Goal: Information Seeking & Learning: Learn about a topic

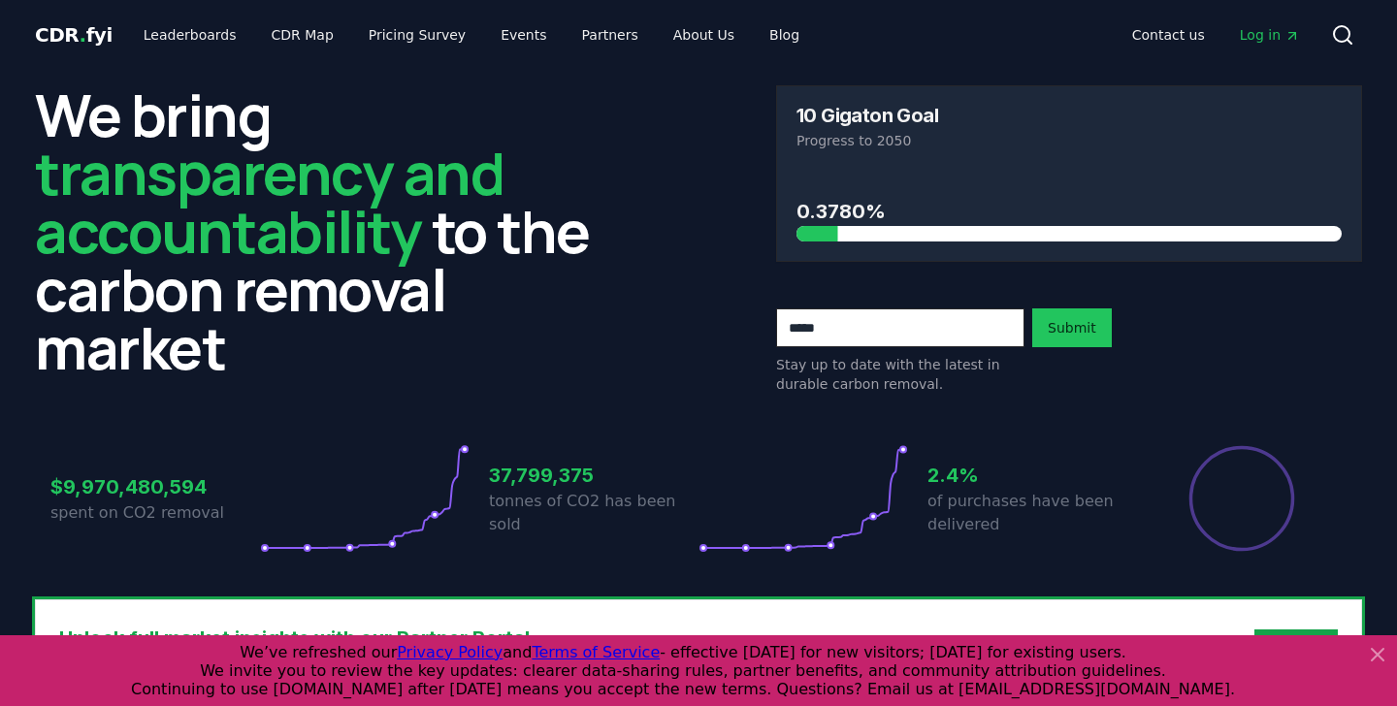
click at [1373, 650] on icon at bounding box center [1378, 655] width 12 height 12
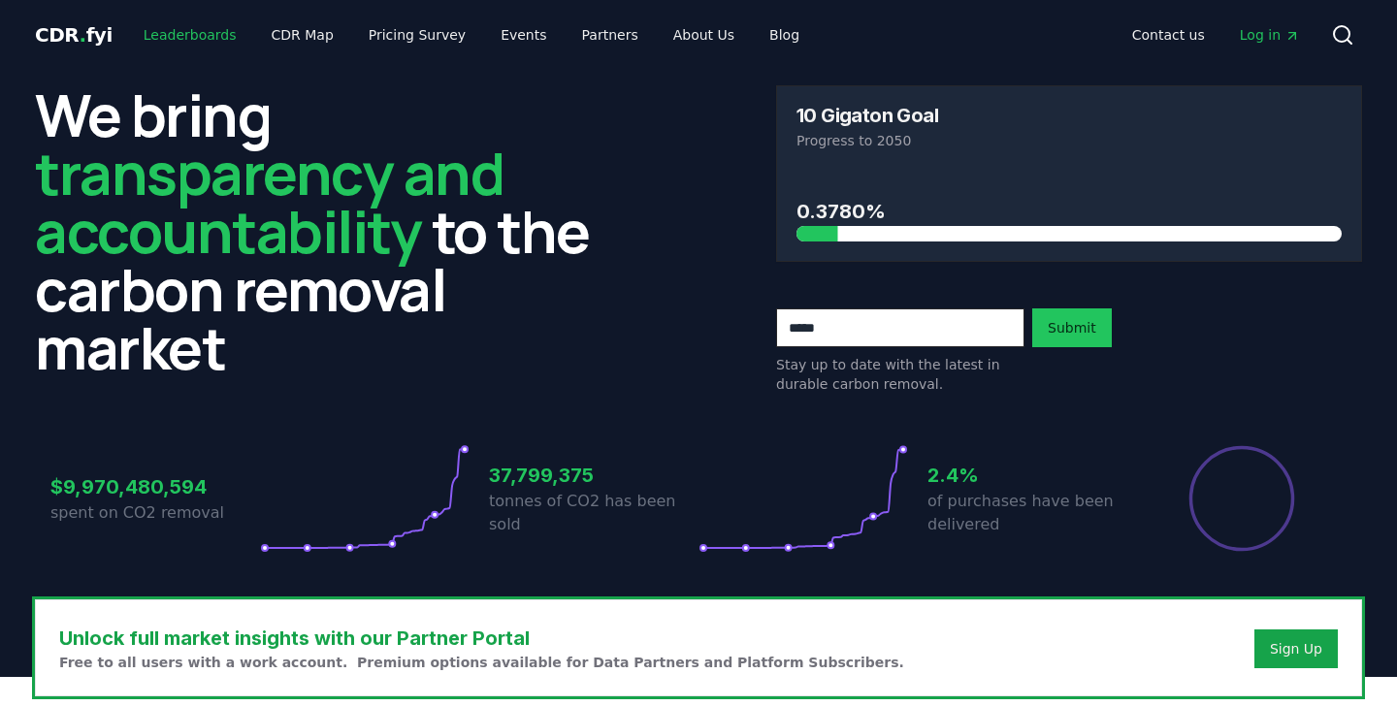
click at [186, 33] on link "Leaderboards" at bounding box center [190, 34] width 124 height 35
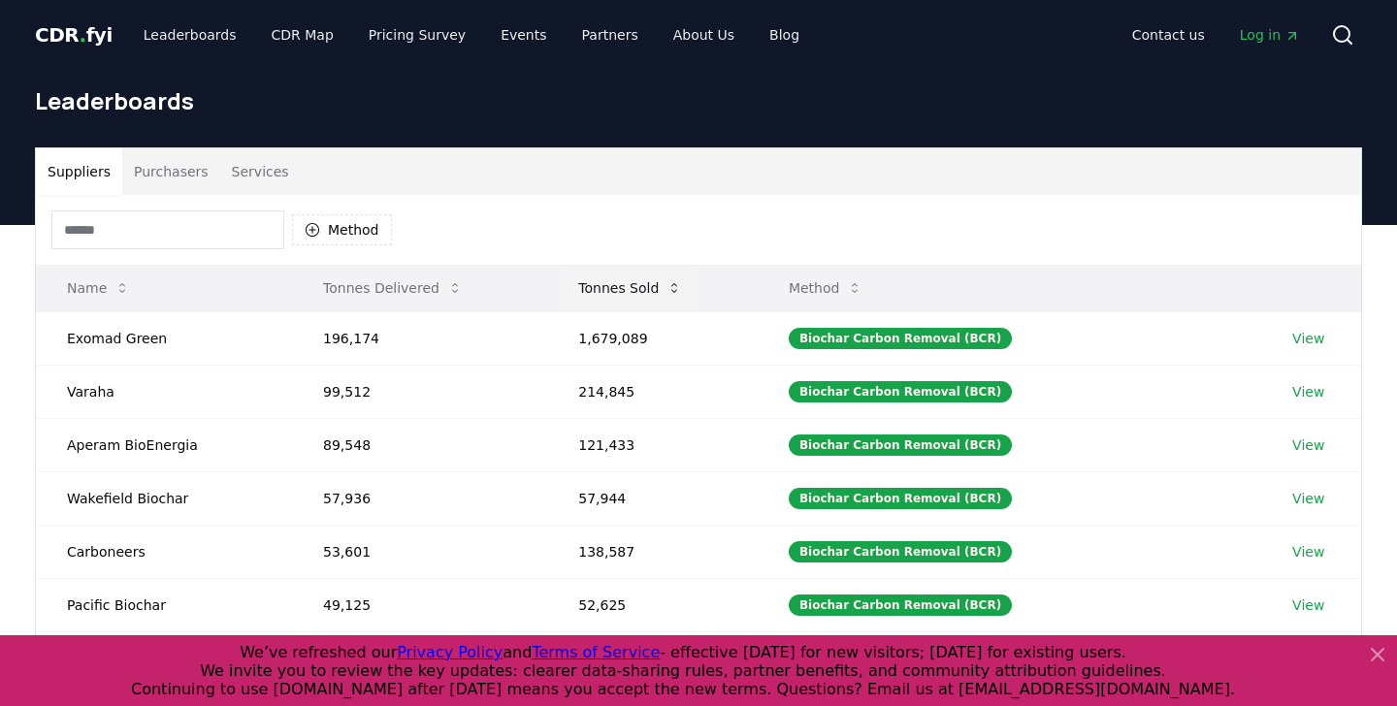
click at [660, 291] on button "Tonnes Sold" at bounding box center [630, 288] width 135 height 39
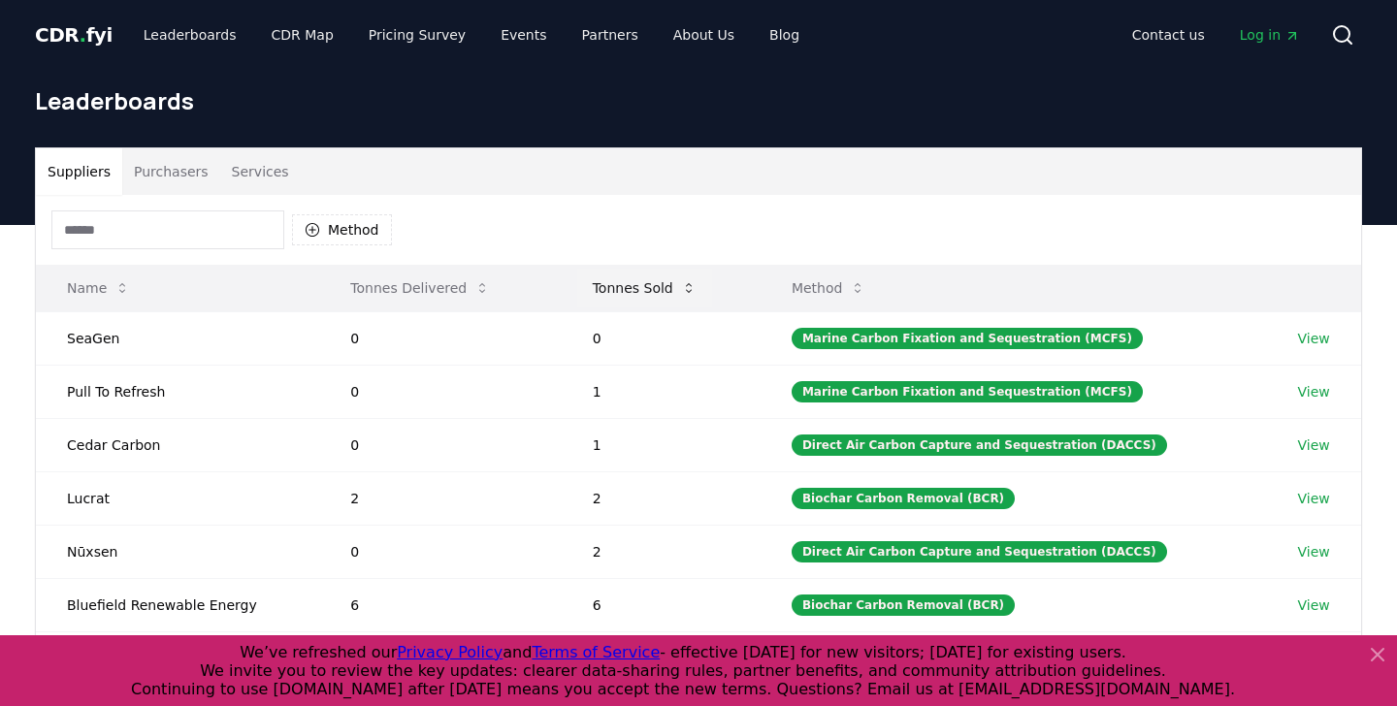
click at [660, 291] on button "Tonnes Sold" at bounding box center [644, 288] width 135 height 39
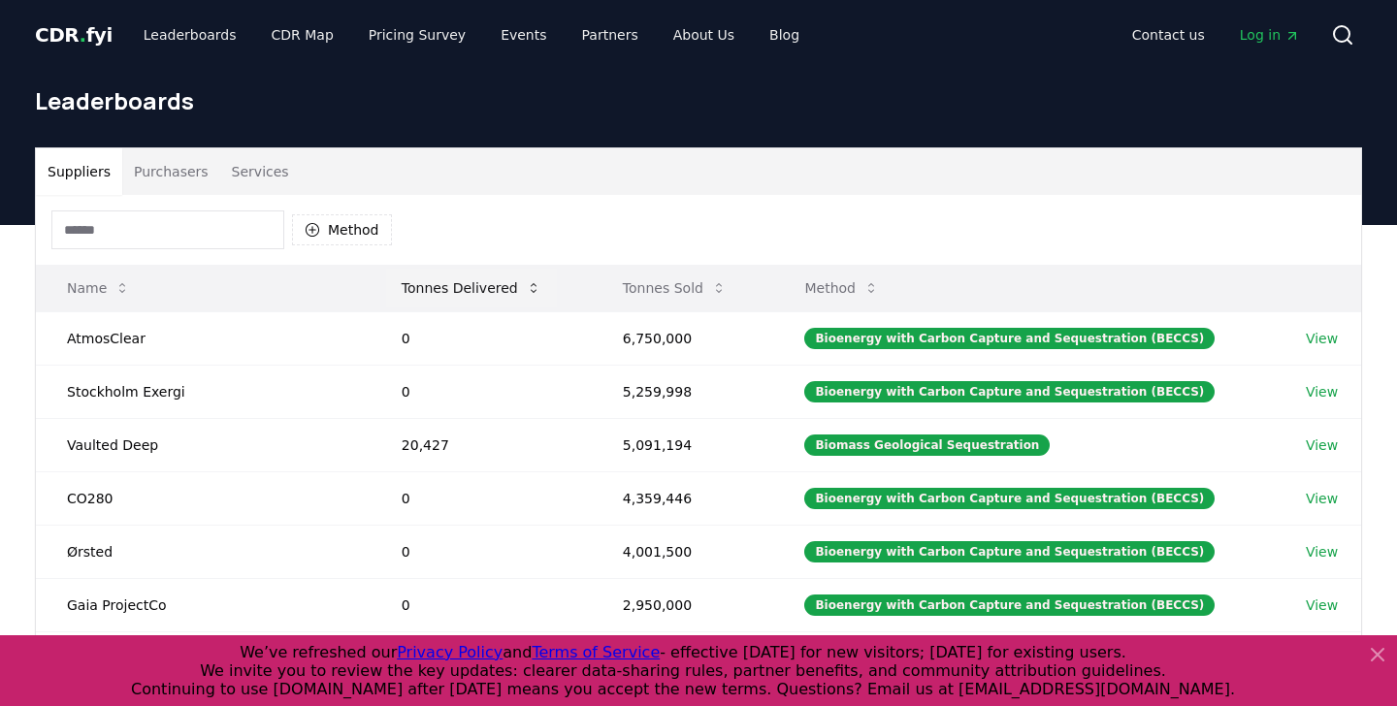
click at [456, 291] on button "Tonnes Delivered" at bounding box center [471, 288] width 171 height 39
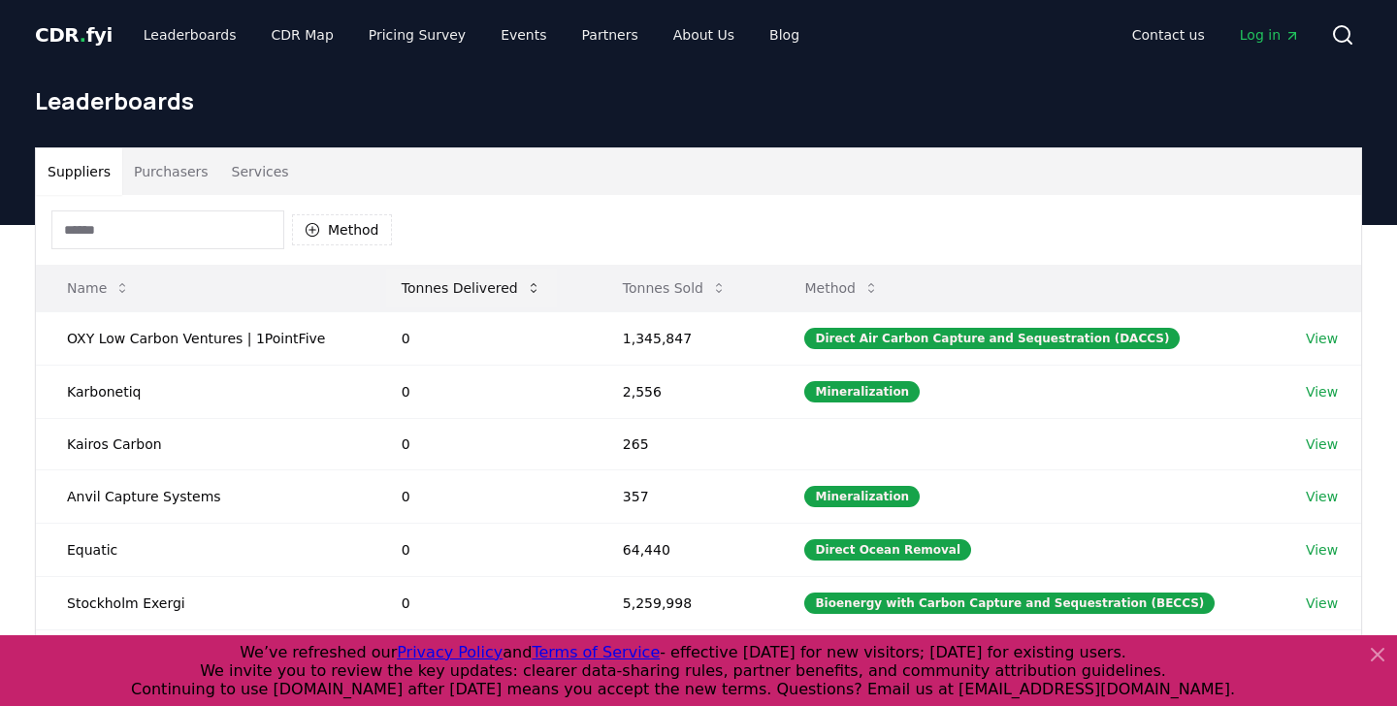
click at [525, 299] on button "Tonnes Delivered" at bounding box center [471, 288] width 171 height 39
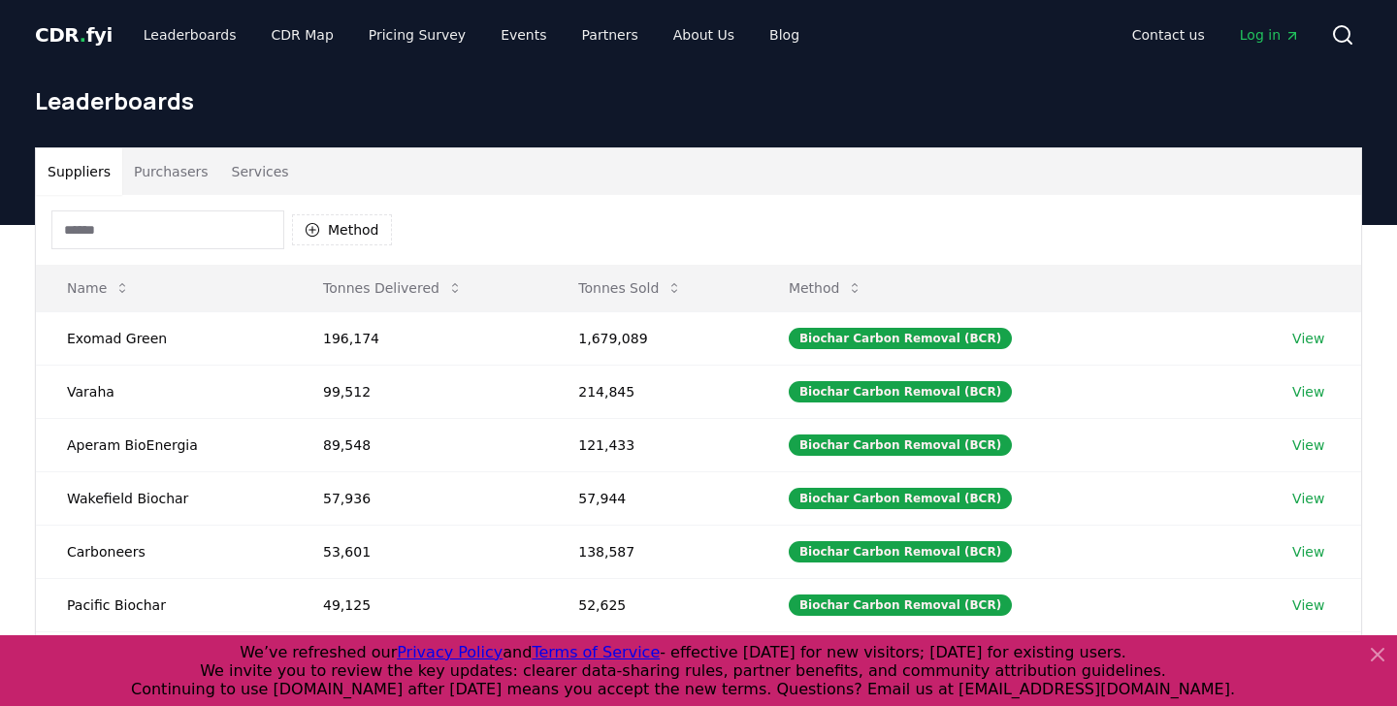
click at [191, 179] on button "Purchasers" at bounding box center [171, 171] width 98 height 47
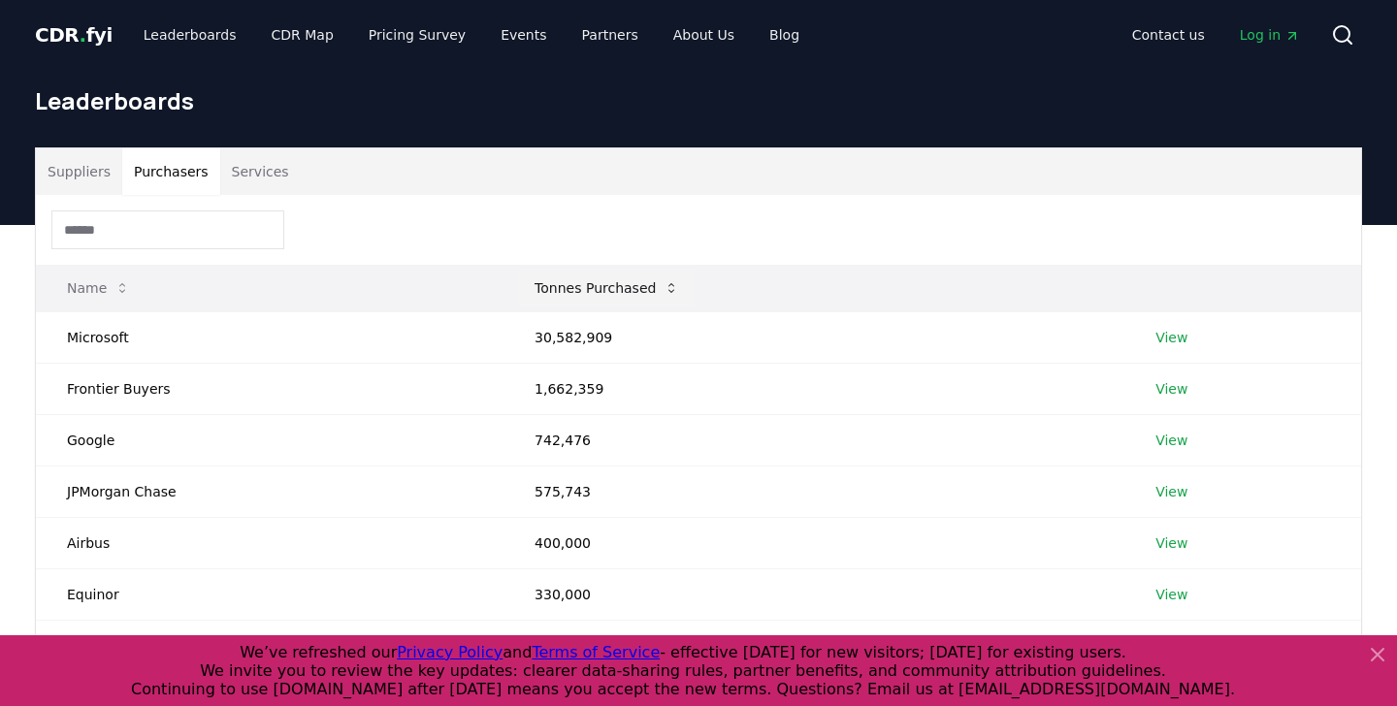
click at [613, 278] on button "Tonnes Purchased" at bounding box center [607, 288] width 176 height 39
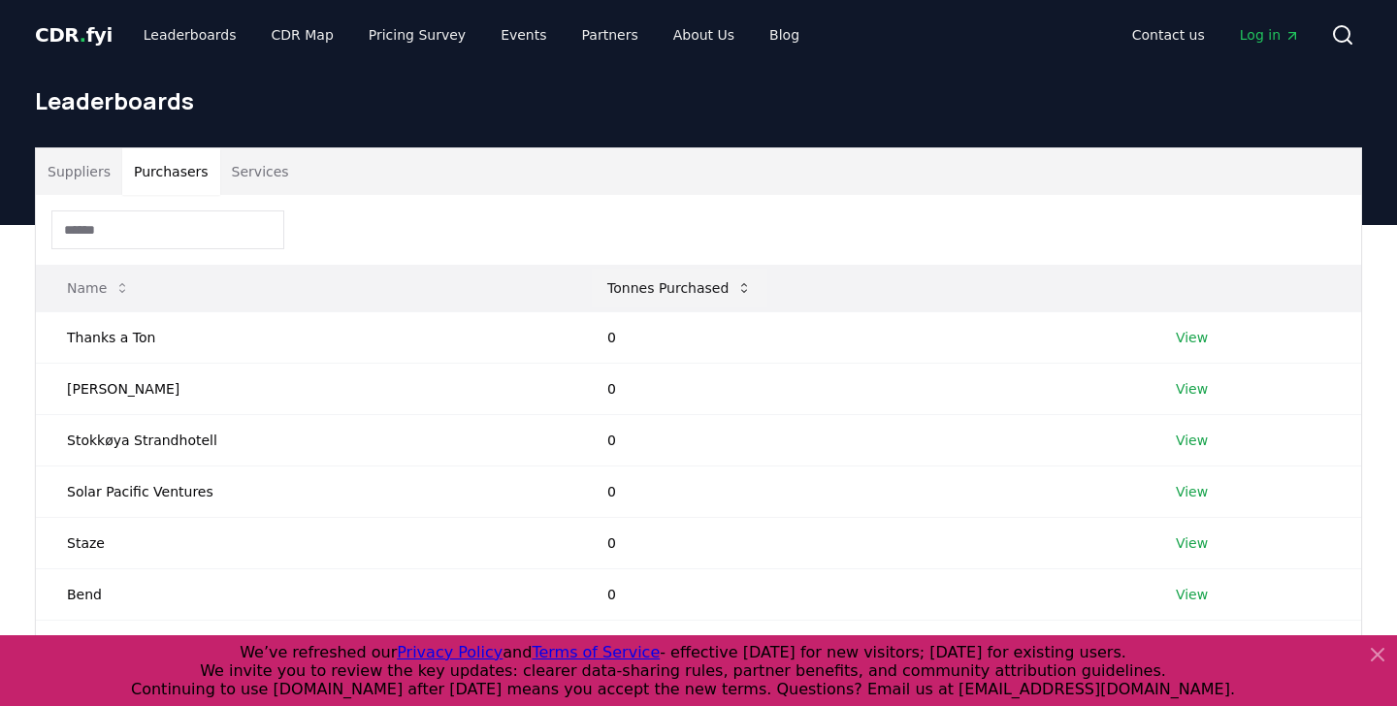
click at [613, 278] on button "Tonnes Purchased" at bounding box center [680, 288] width 176 height 39
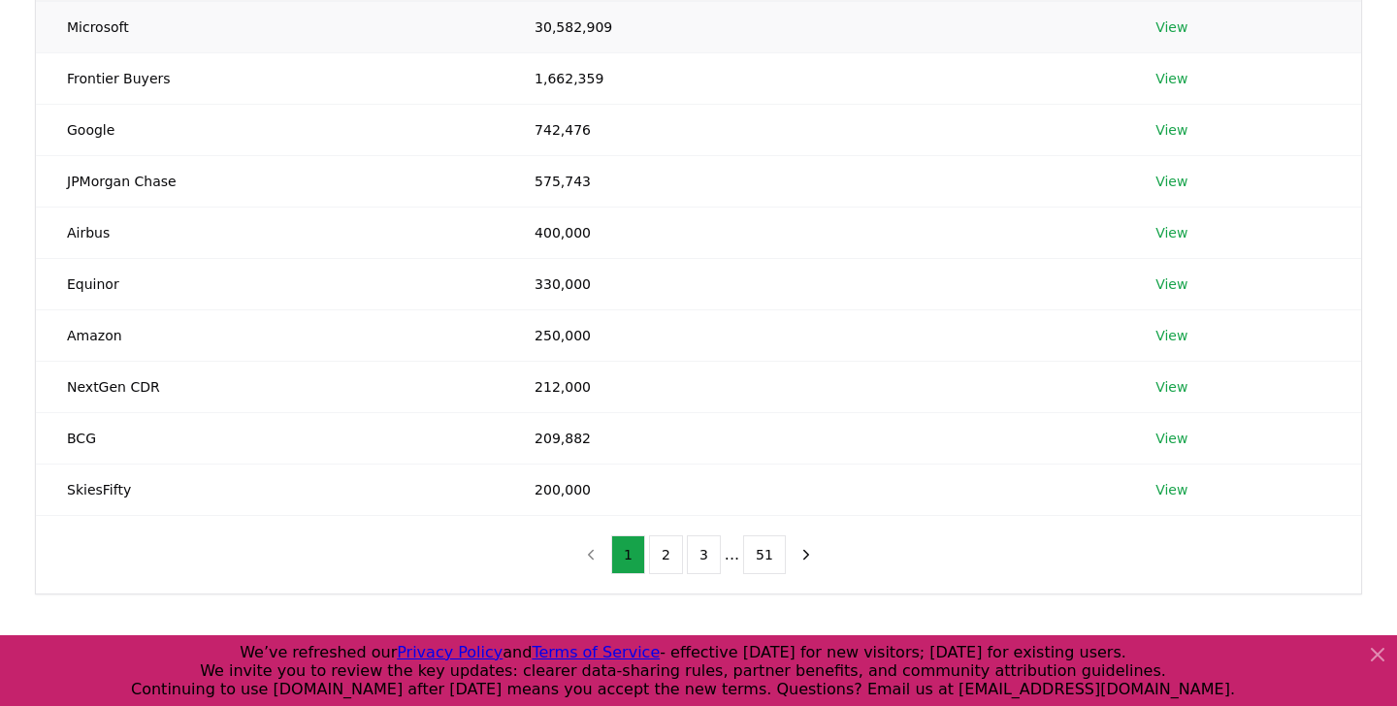
scroll to position [311, 0]
click at [667, 544] on button "2" at bounding box center [666, 554] width 34 height 39
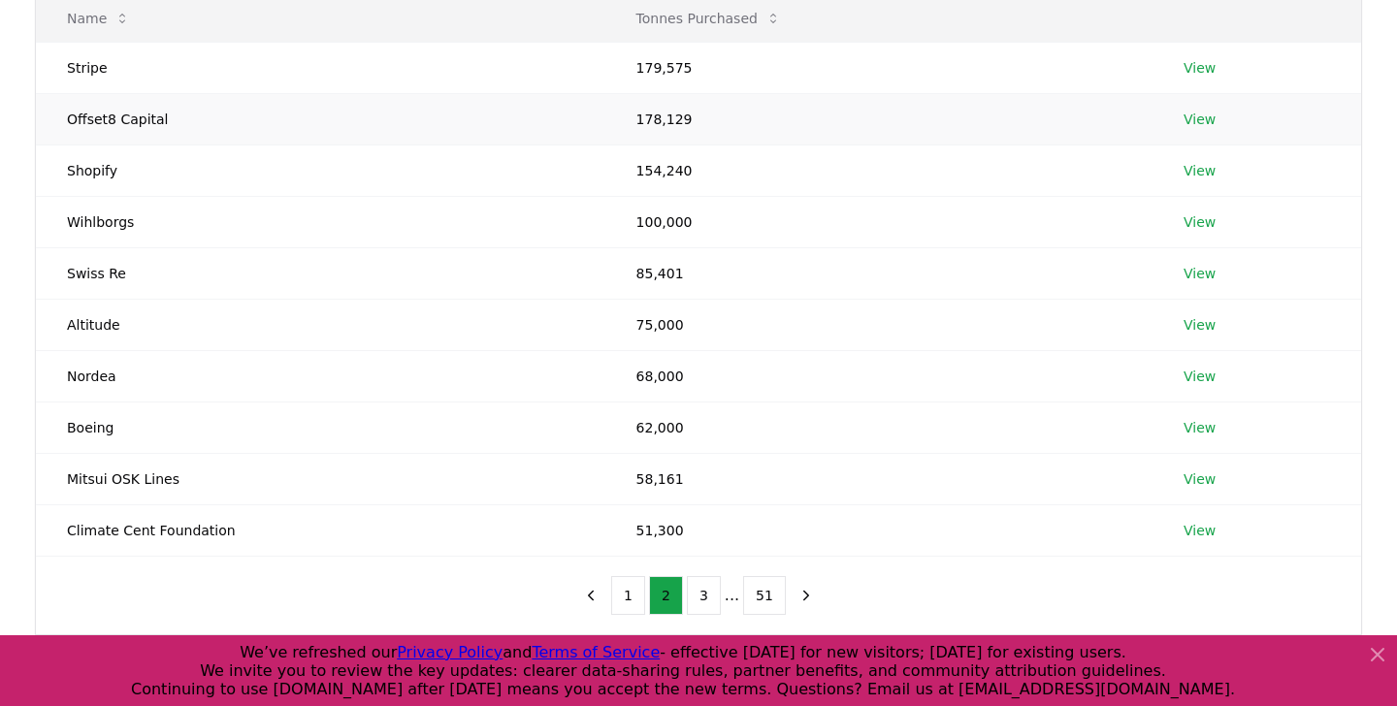
scroll to position [323, 0]
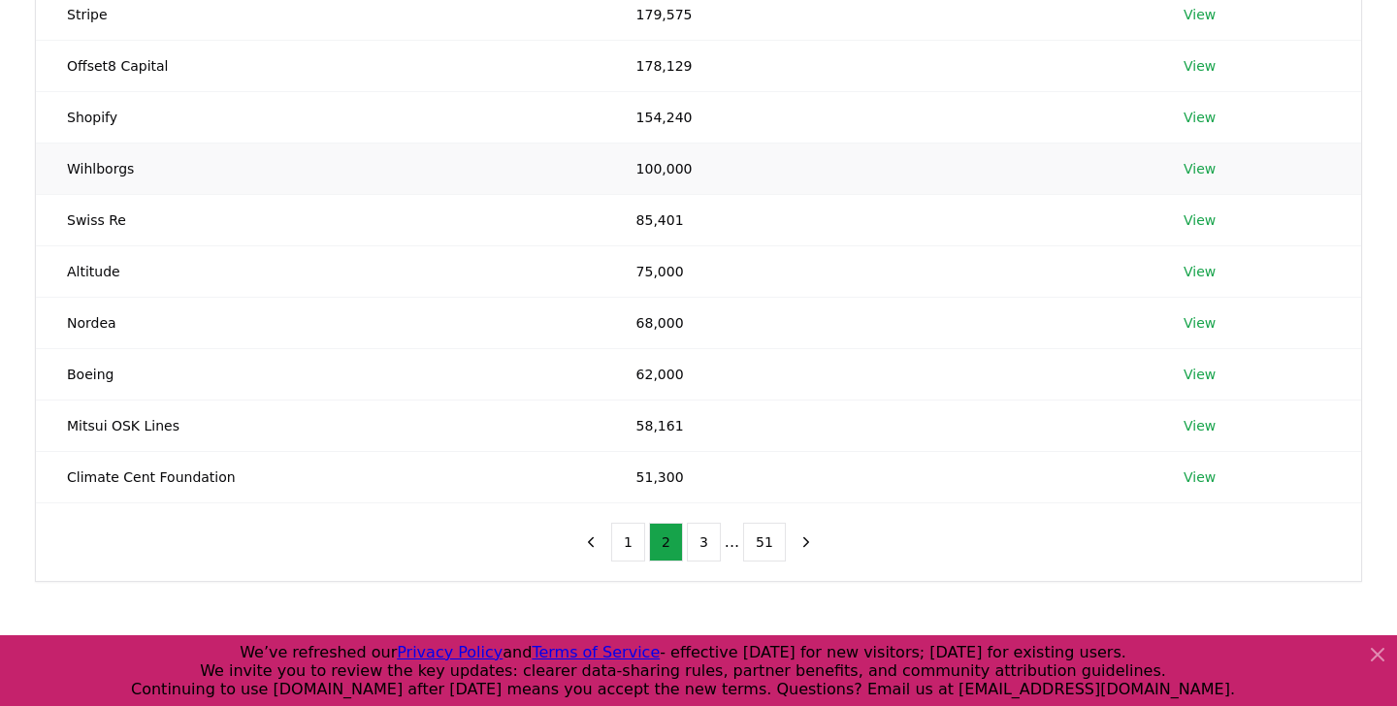
click at [631, 166] on td "100,000" at bounding box center [878, 168] width 547 height 51
click at [707, 551] on button "3" at bounding box center [704, 542] width 34 height 39
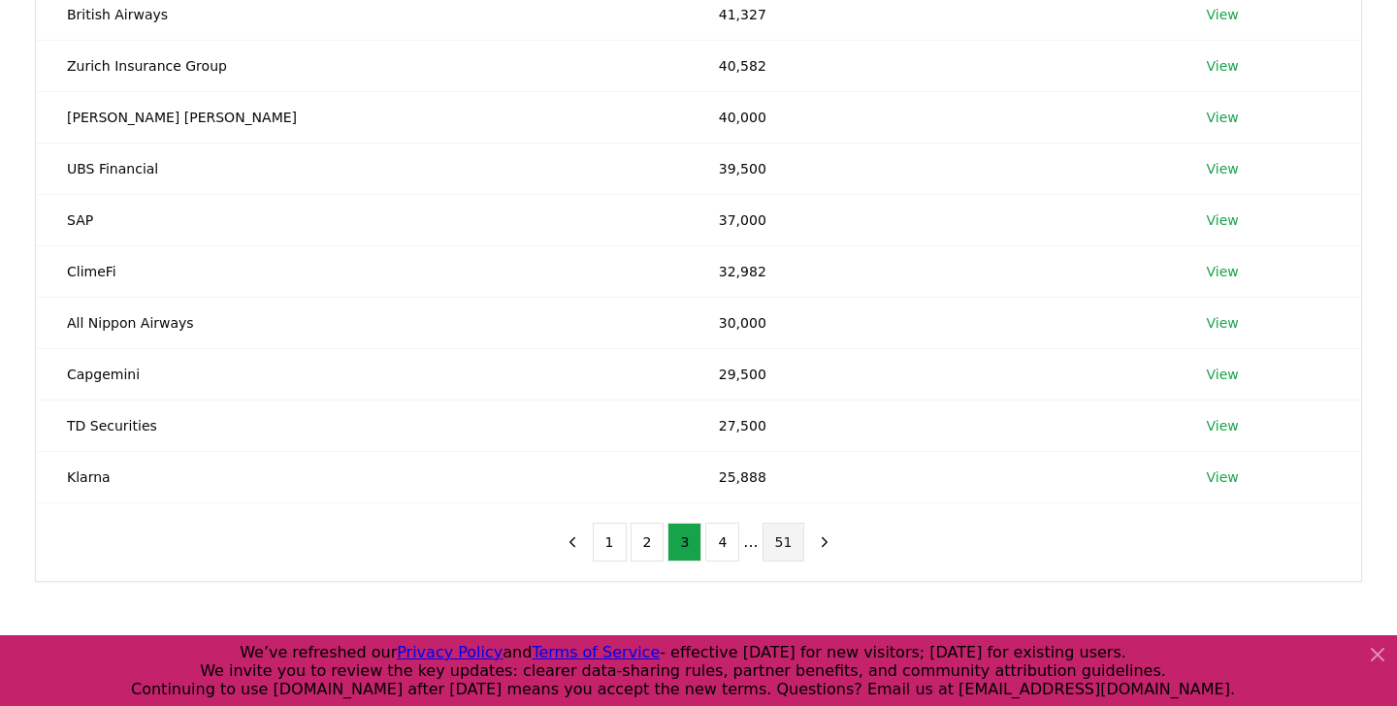
click at [766, 539] on button "51" at bounding box center [784, 542] width 43 height 39
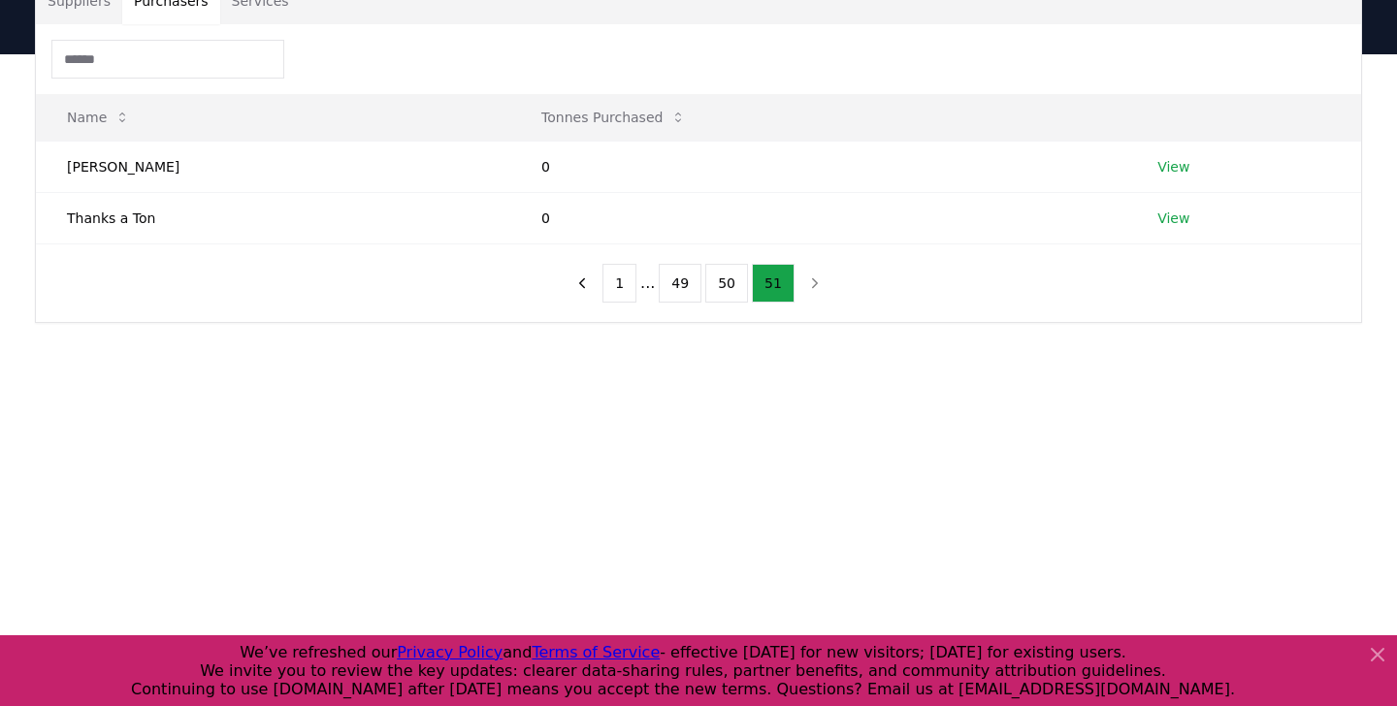
scroll to position [0, 0]
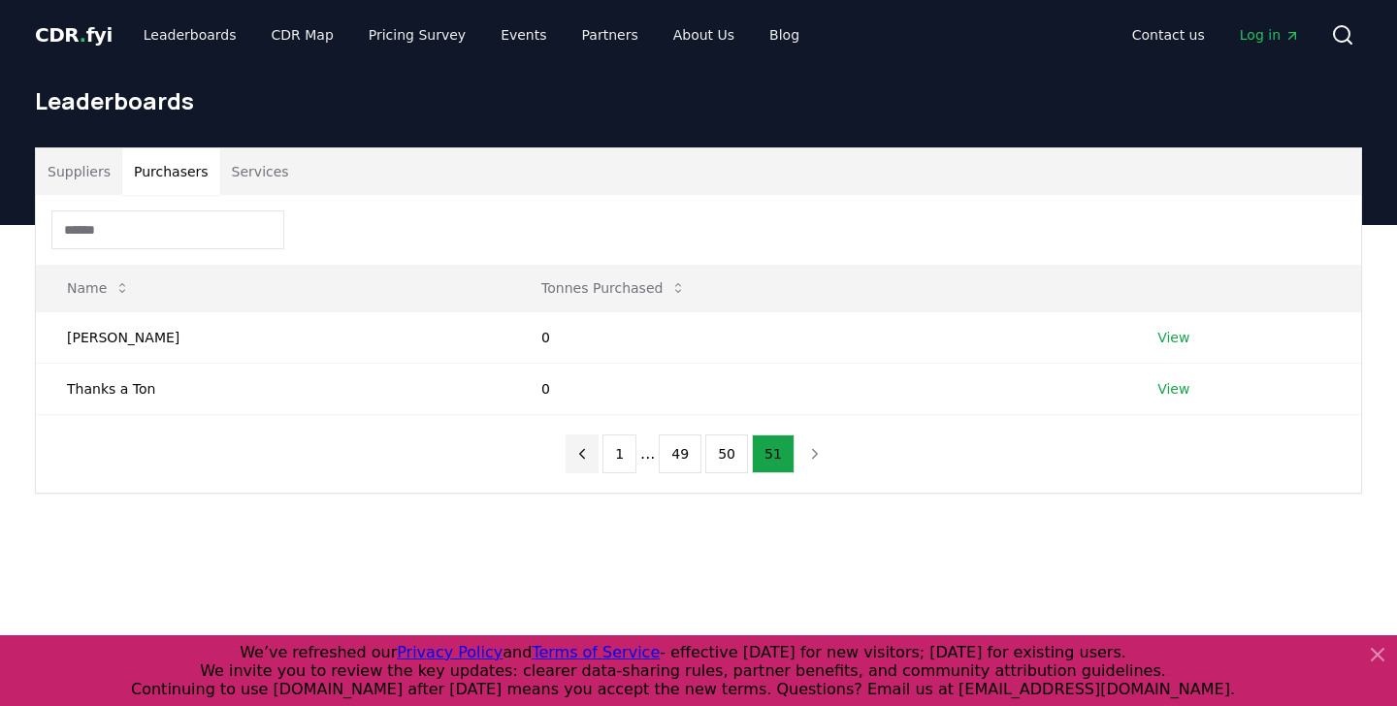
click at [581, 453] on icon "previous page" at bounding box center [581, 453] width 17 height 17
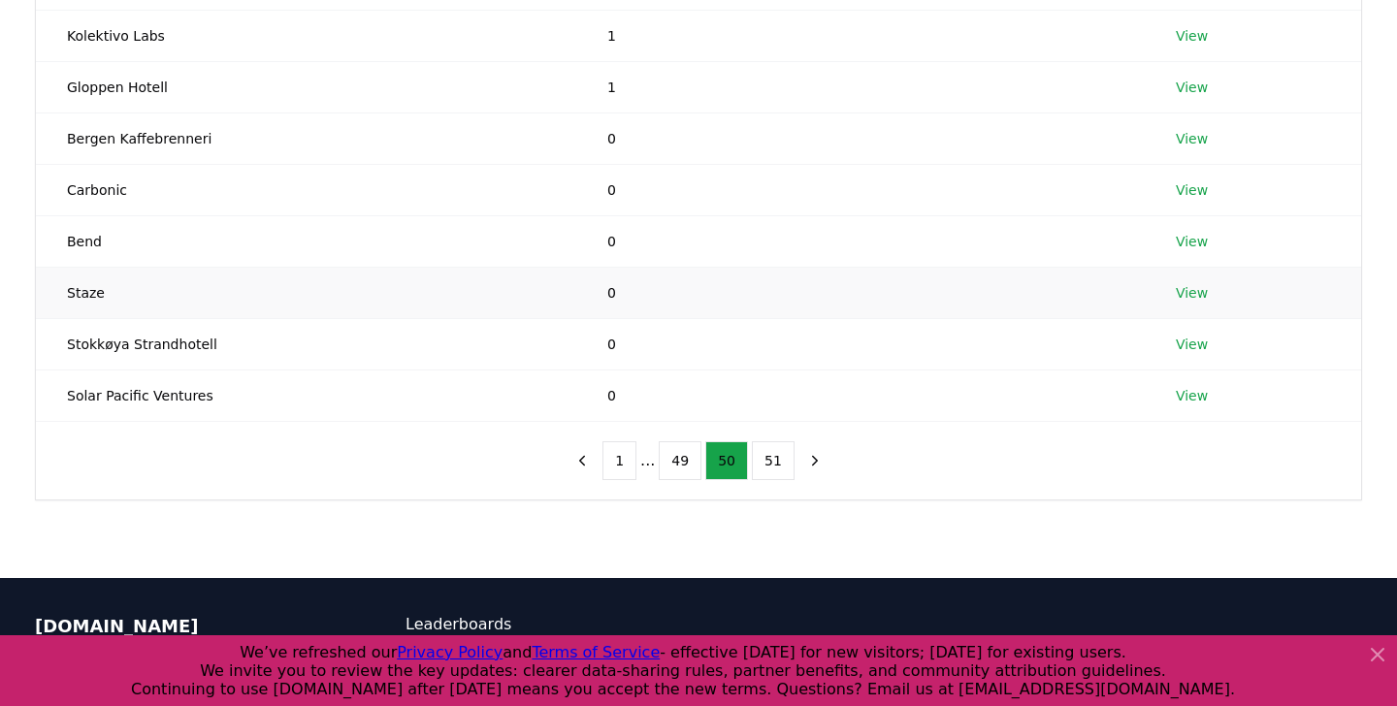
scroll to position [406, 0]
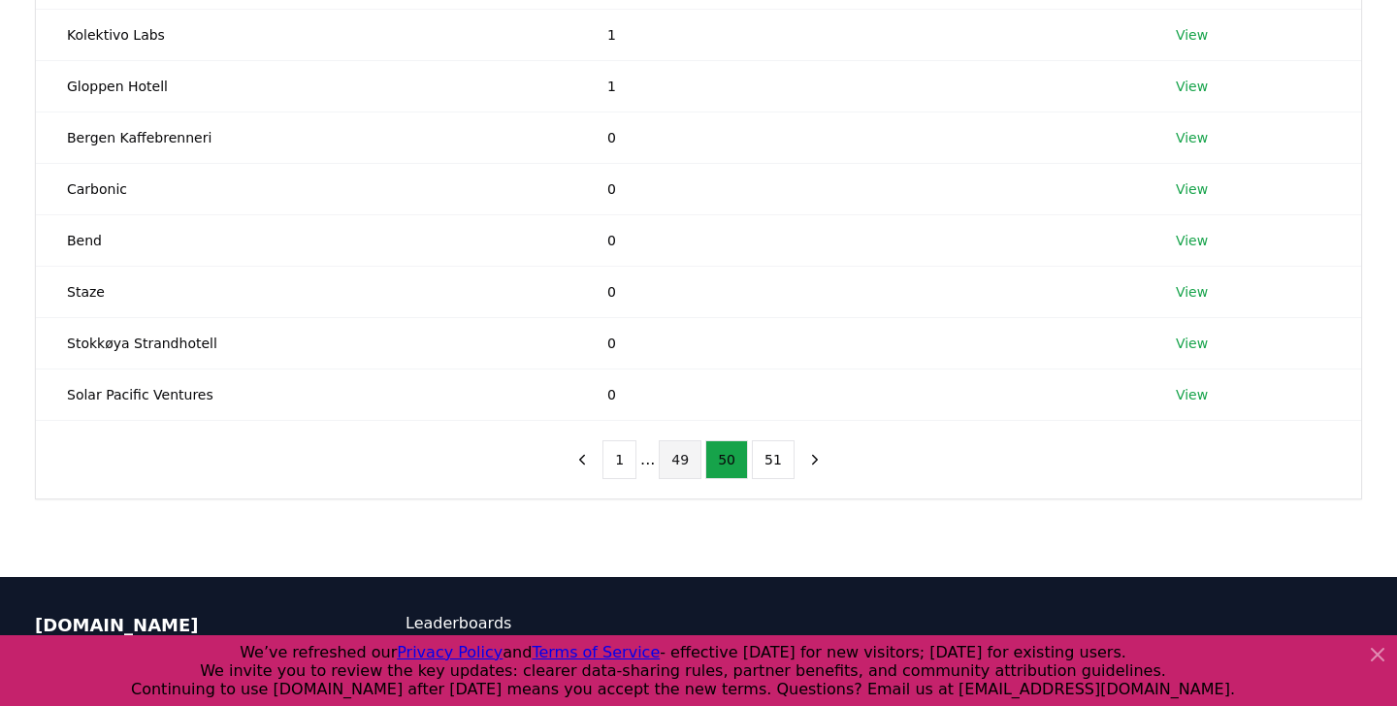
click at [683, 460] on button "49" at bounding box center [680, 459] width 43 height 39
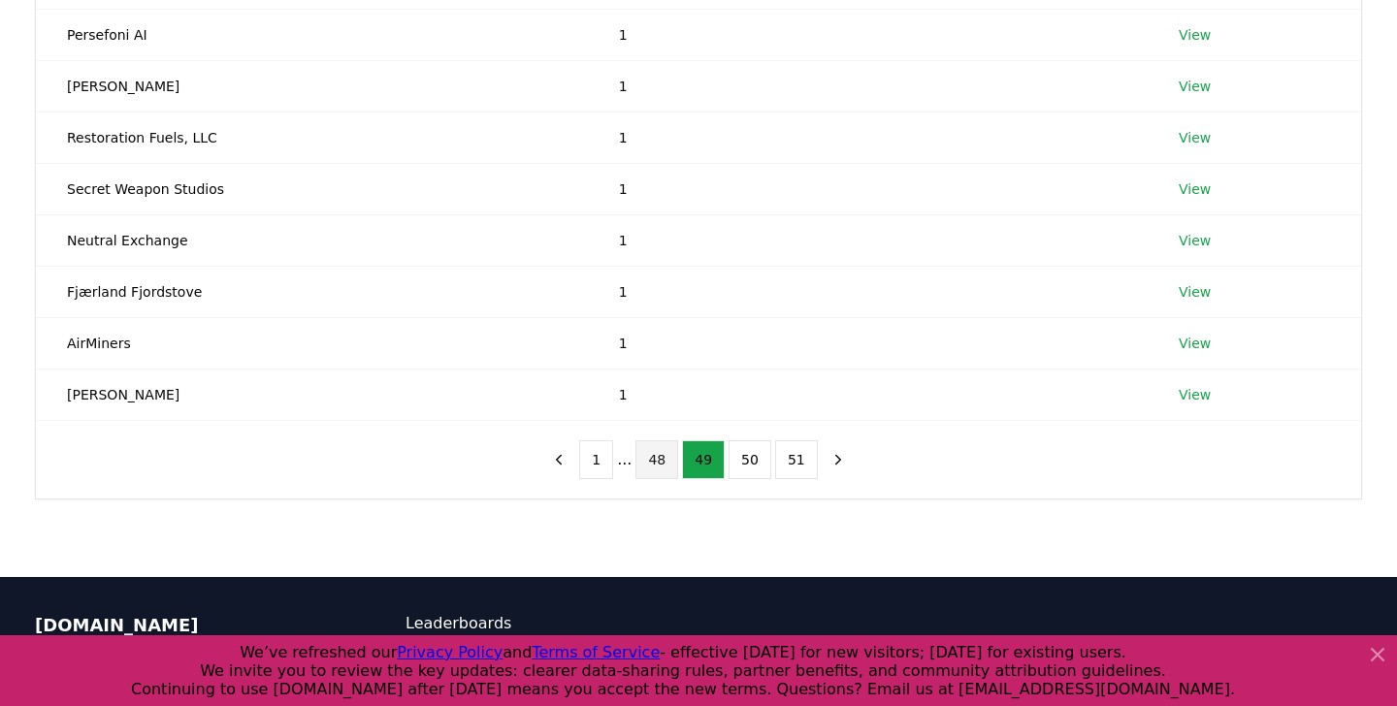
click at [653, 460] on button "48" at bounding box center [656, 459] width 43 height 39
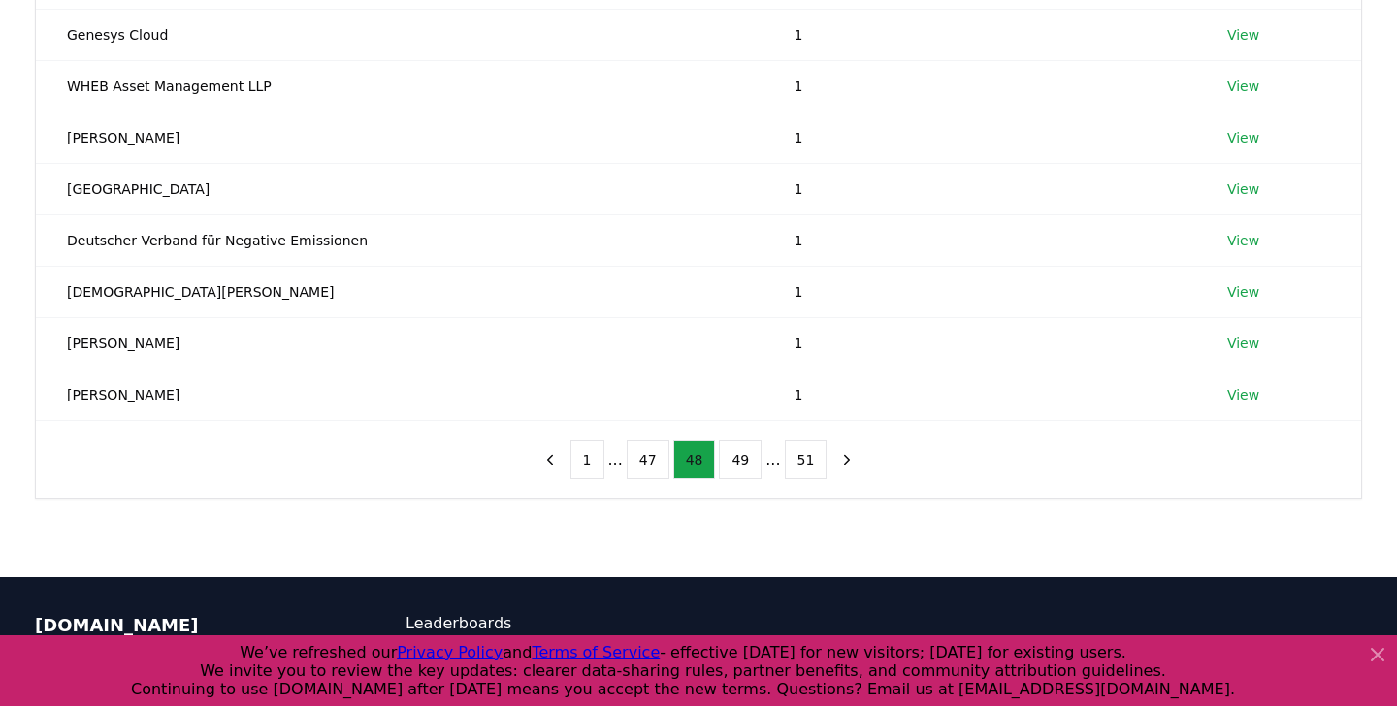
click at [653, 460] on button "47" at bounding box center [648, 459] width 43 height 39
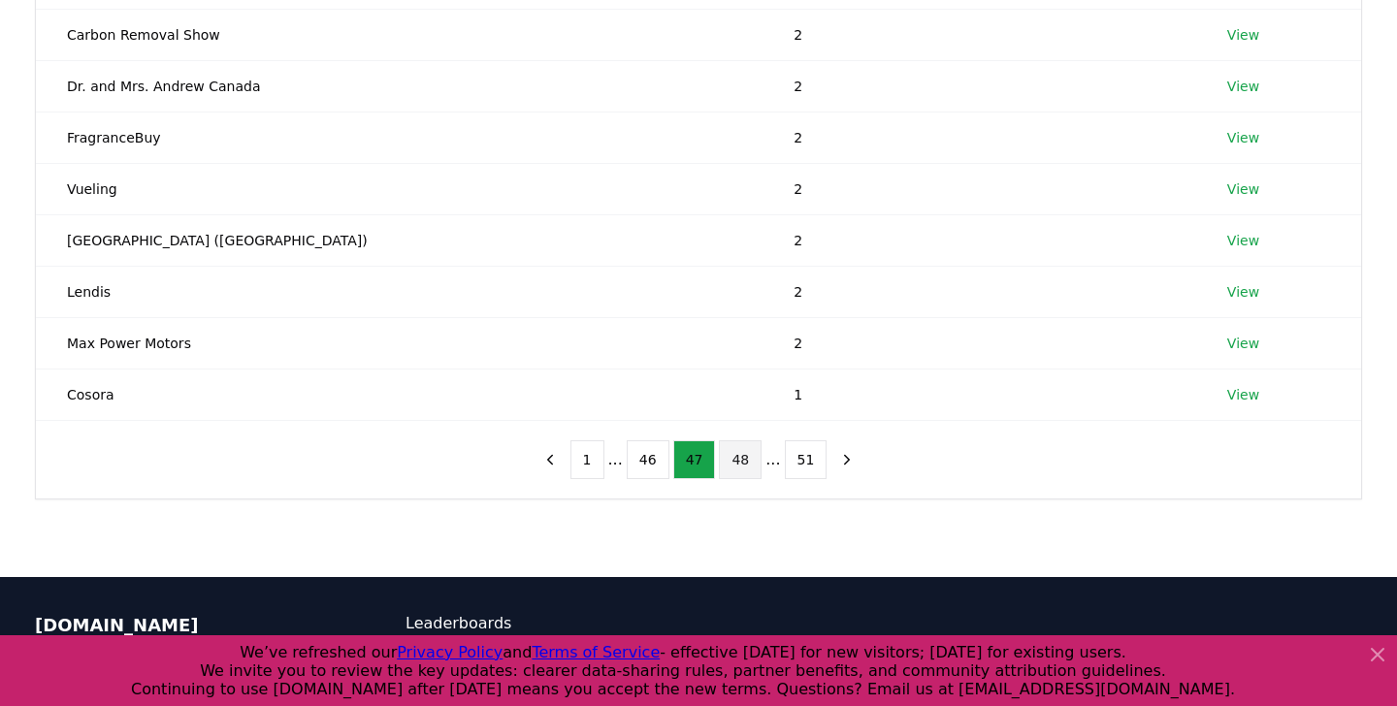
click at [653, 460] on button "46" at bounding box center [648, 459] width 43 height 39
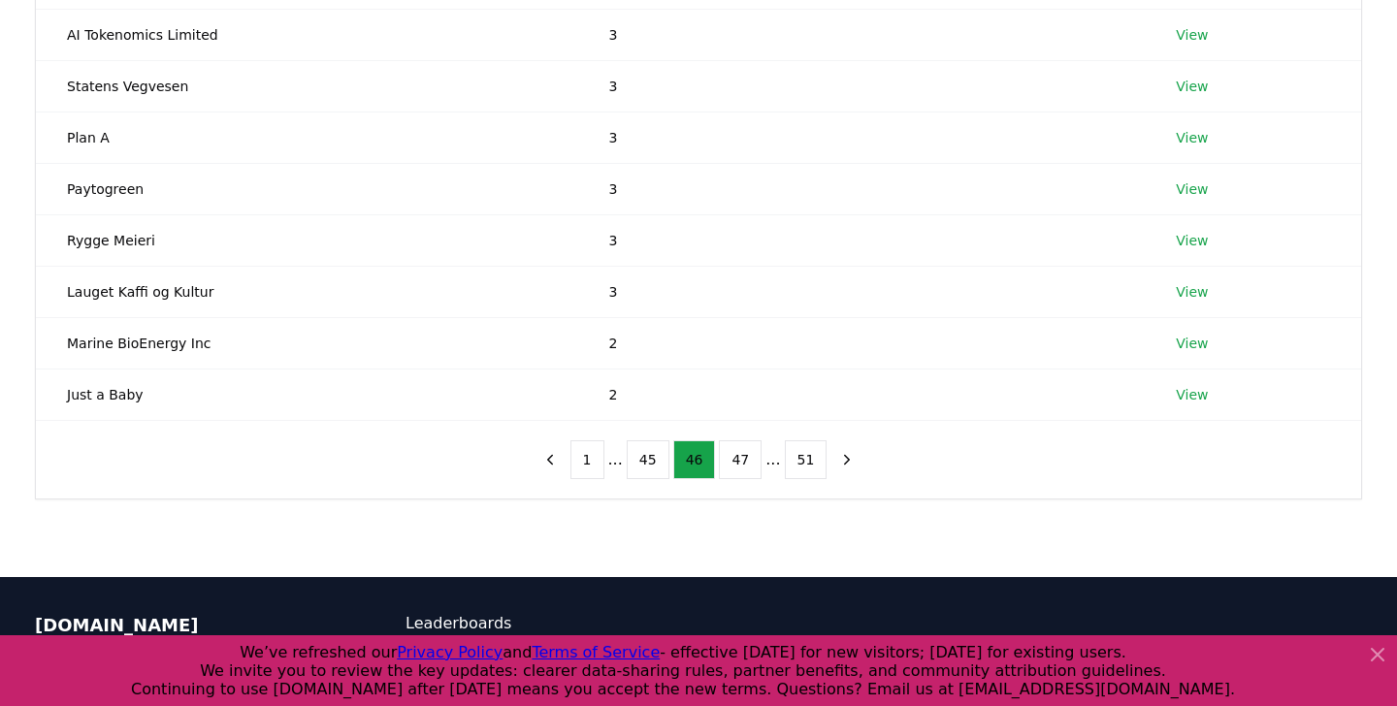
click at [653, 460] on button "45" at bounding box center [648, 459] width 43 height 39
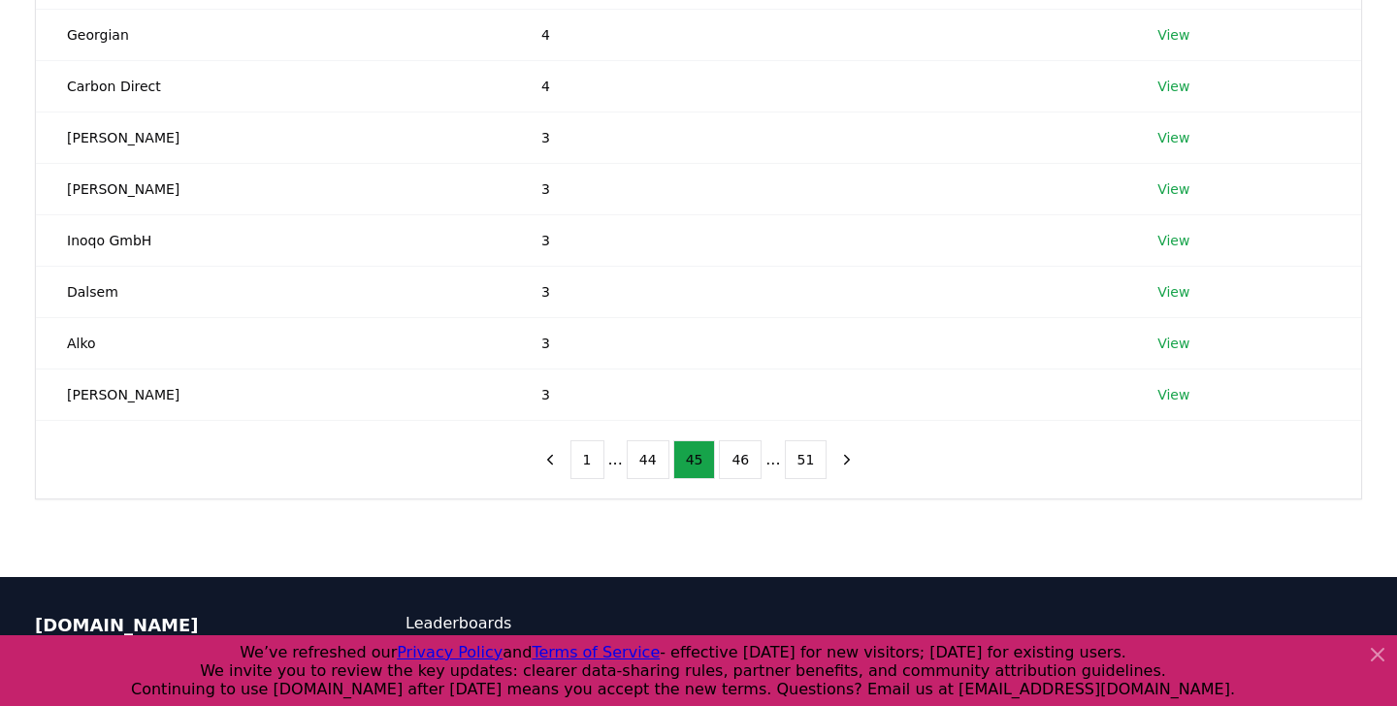
click at [653, 460] on button "44" at bounding box center [648, 459] width 43 height 39
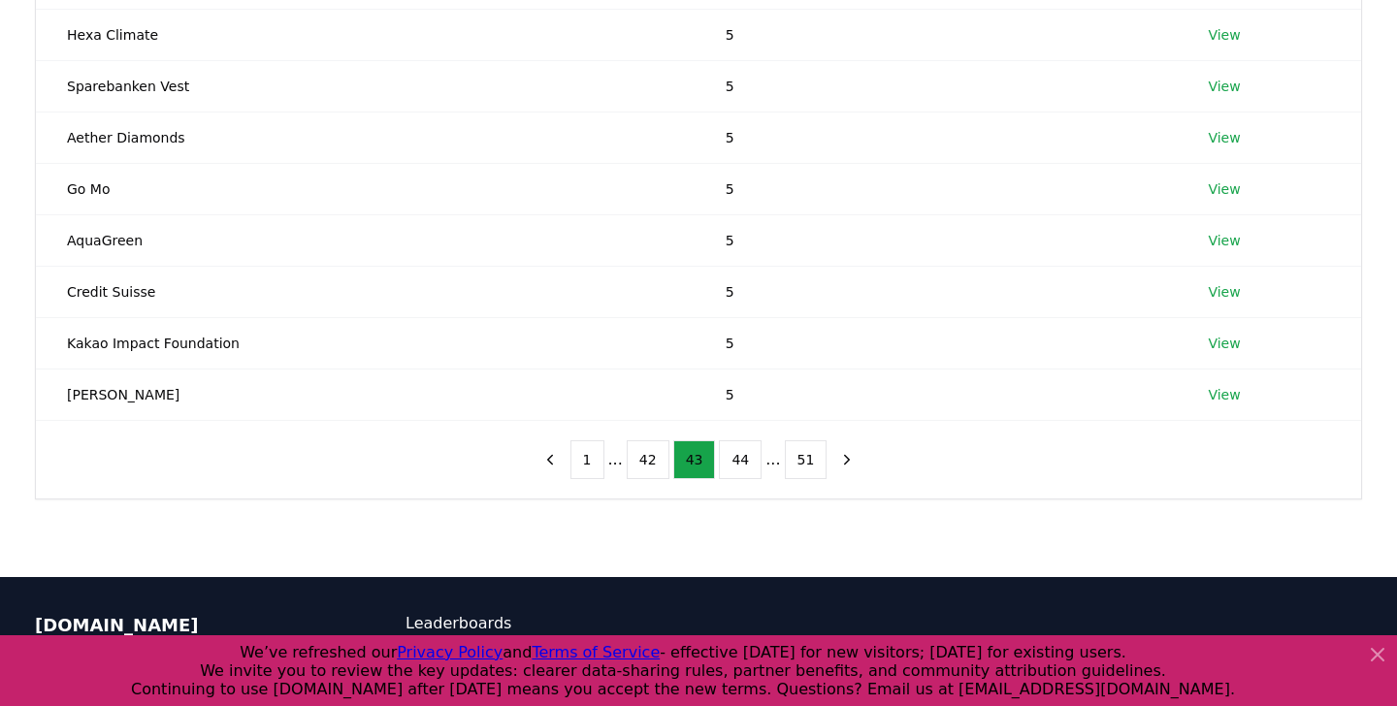
click at [653, 460] on button "42" at bounding box center [648, 459] width 43 height 39
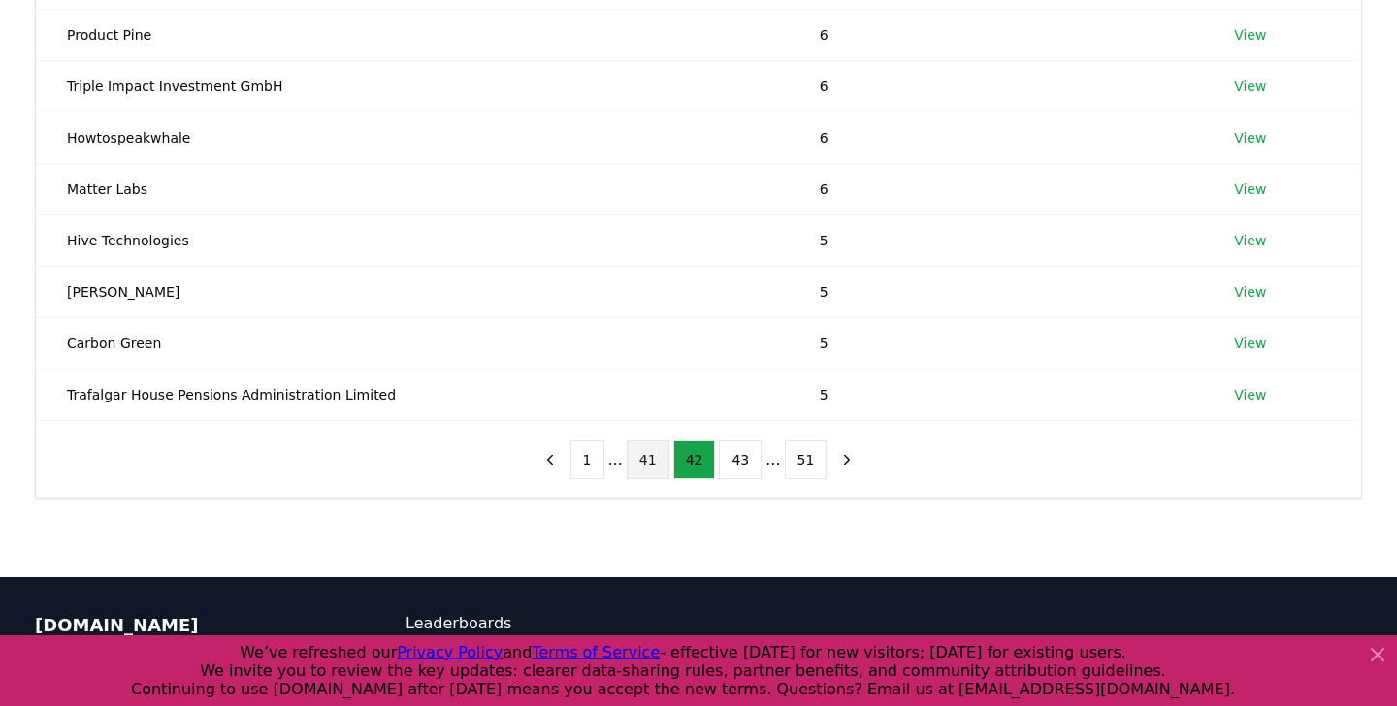
click at [652, 460] on button "41" at bounding box center [648, 459] width 43 height 39
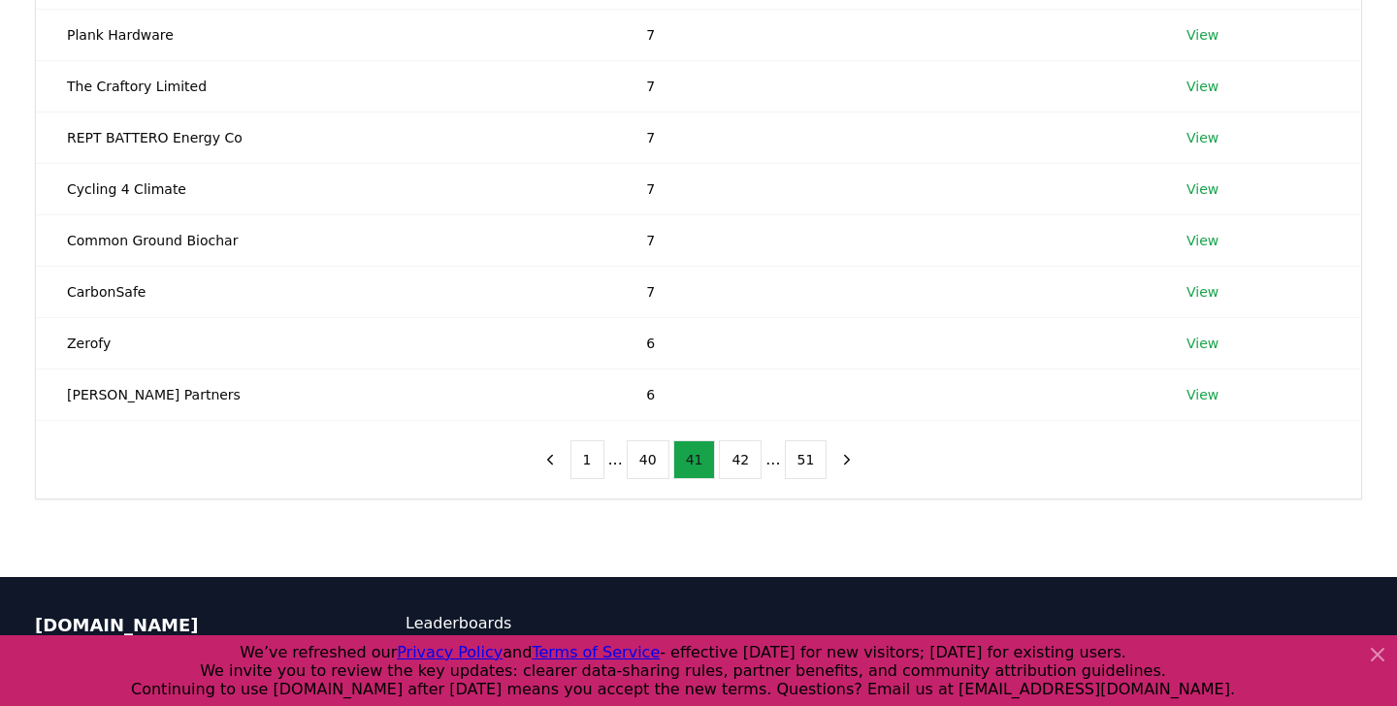
click at [652, 460] on button "40" at bounding box center [648, 459] width 43 height 39
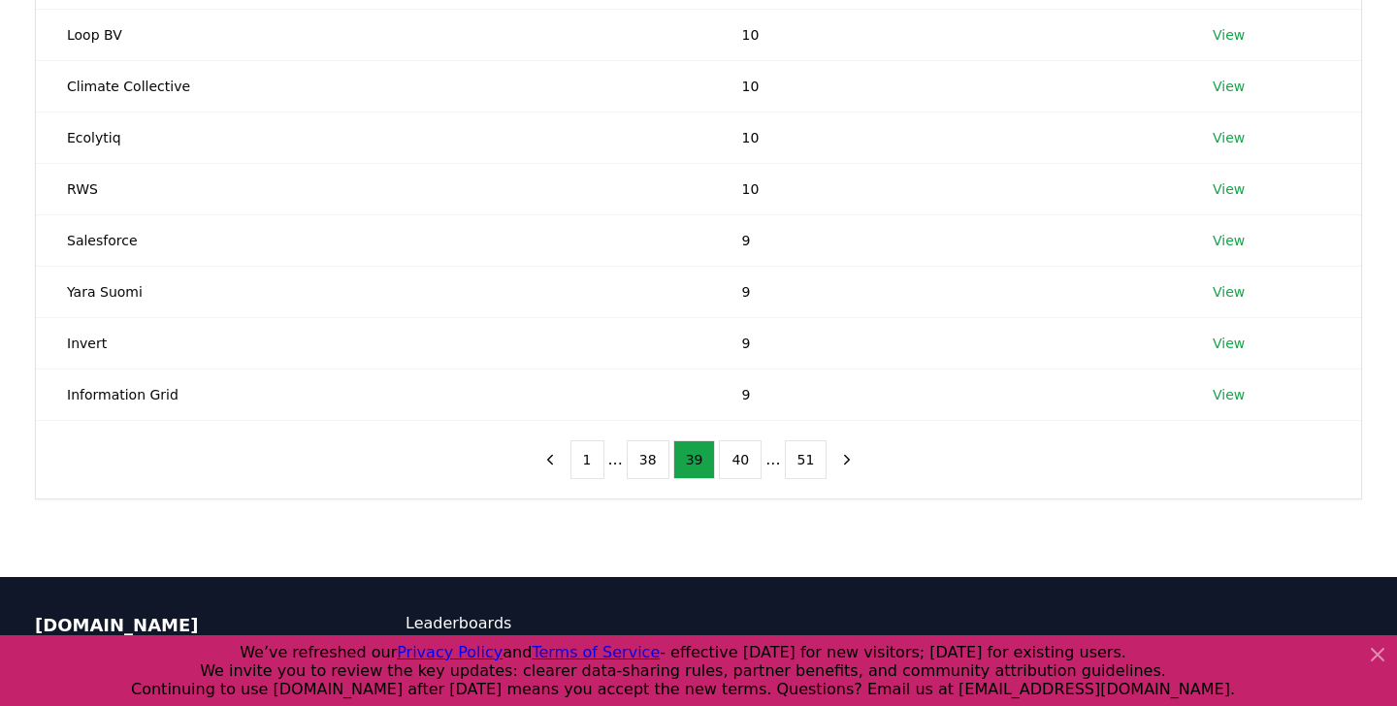
click at [652, 460] on button "38" at bounding box center [648, 459] width 43 height 39
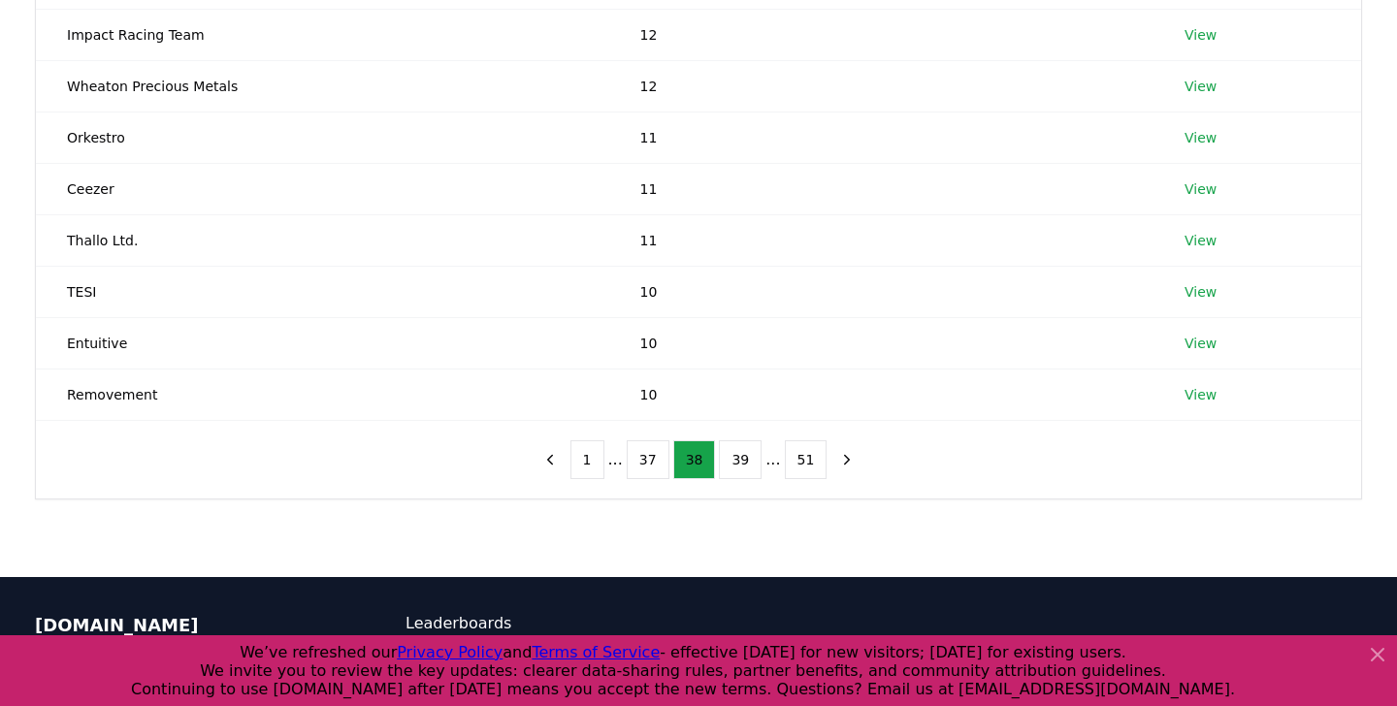
click at [652, 460] on button "37" at bounding box center [648, 459] width 43 height 39
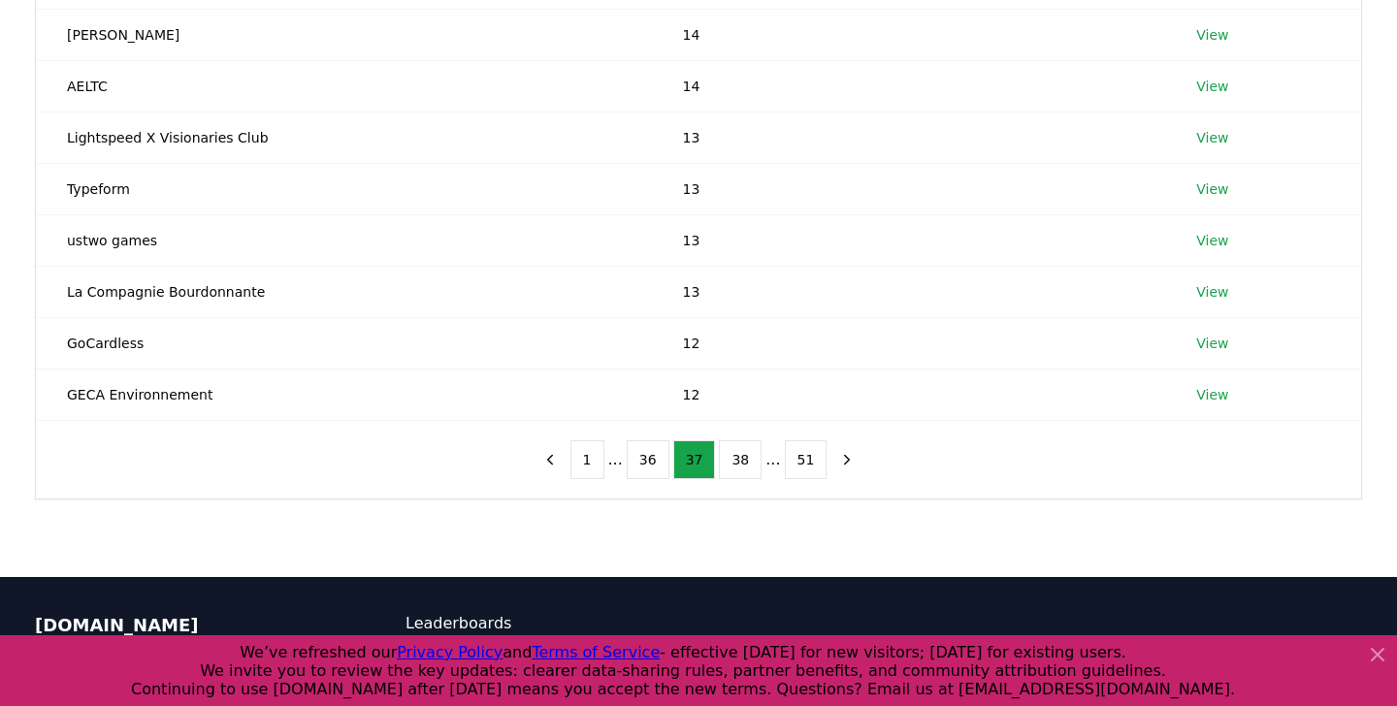
click at [652, 460] on button "36" at bounding box center [648, 459] width 43 height 39
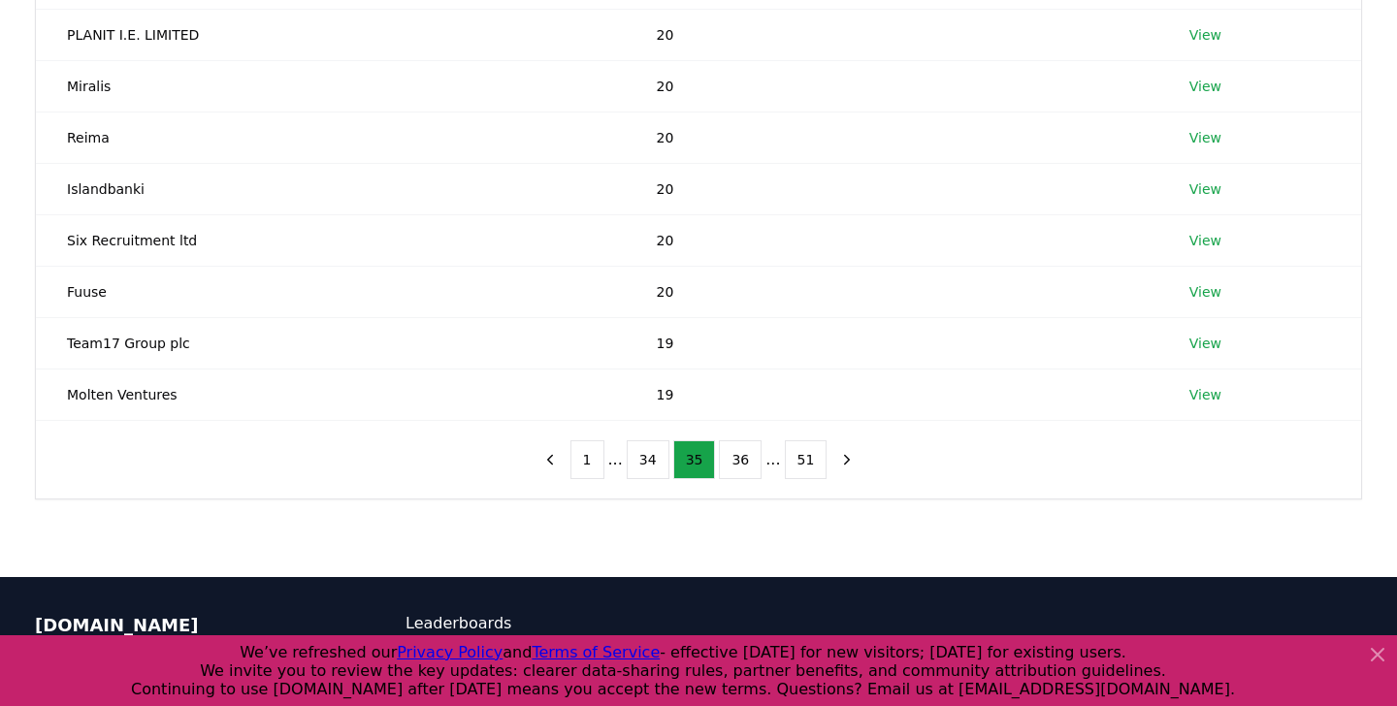
click at [652, 460] on button "34" at bounding box center [648, 459] width 43 height 39
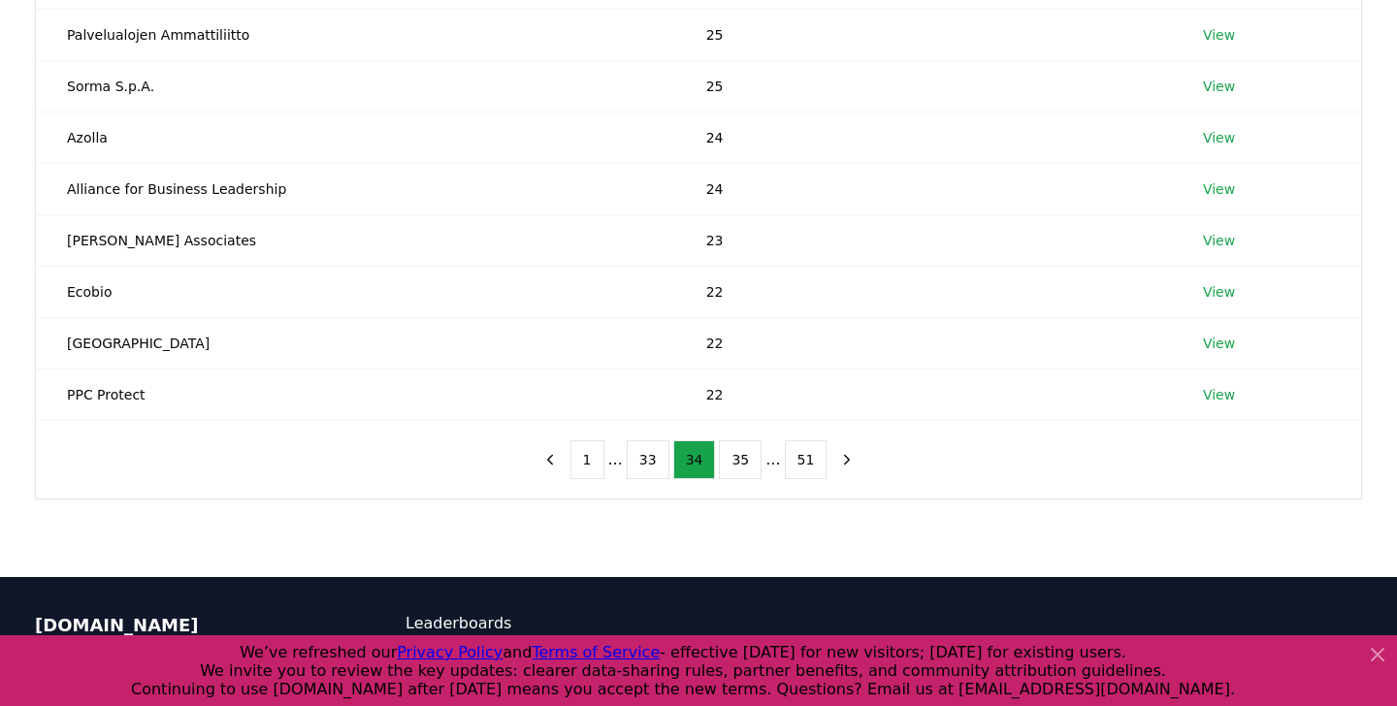
click at [652, 460] on button "33" at bounding box center [648, 459] width 43 height 39
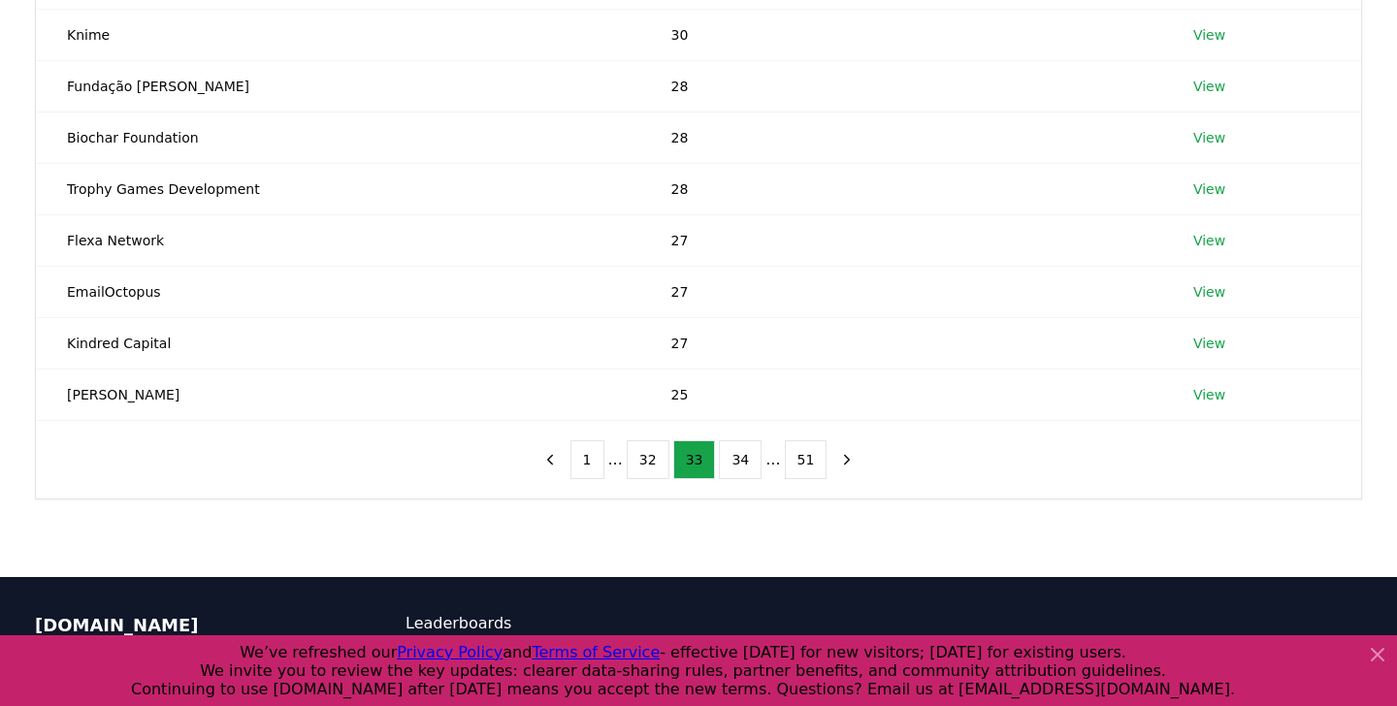
click at [652, 460] on button "32" at bounding box center [648, 459] width 43 height 39
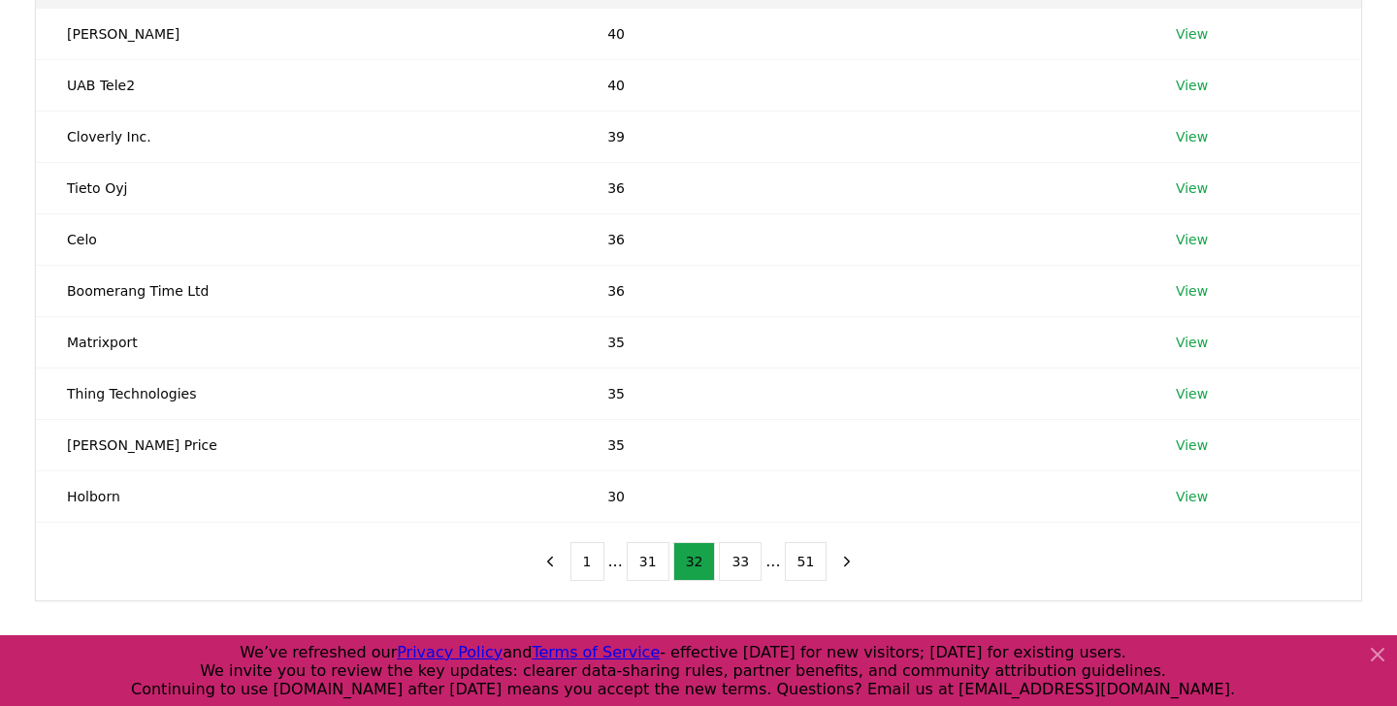
scroll to position [309, 0]
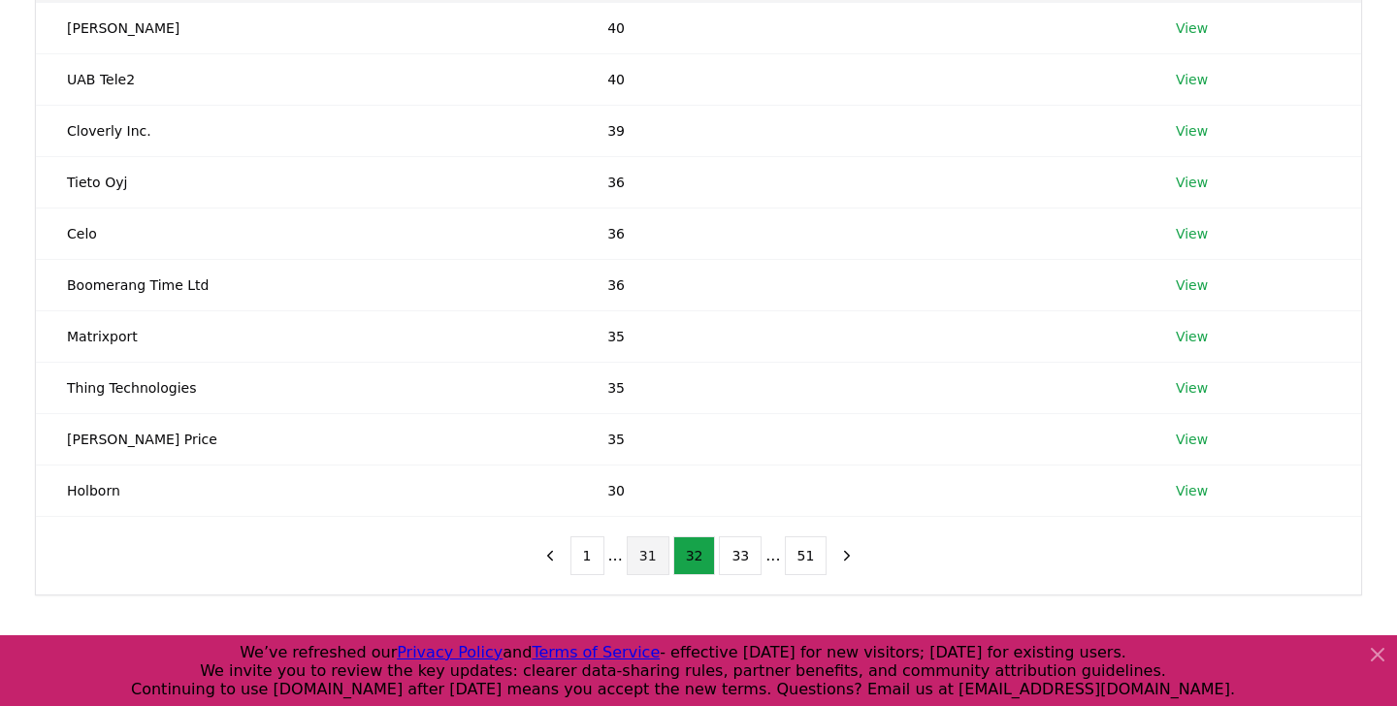
click at [647, 556] on button "31" at bounding box center [648, 555] width 43 height 39
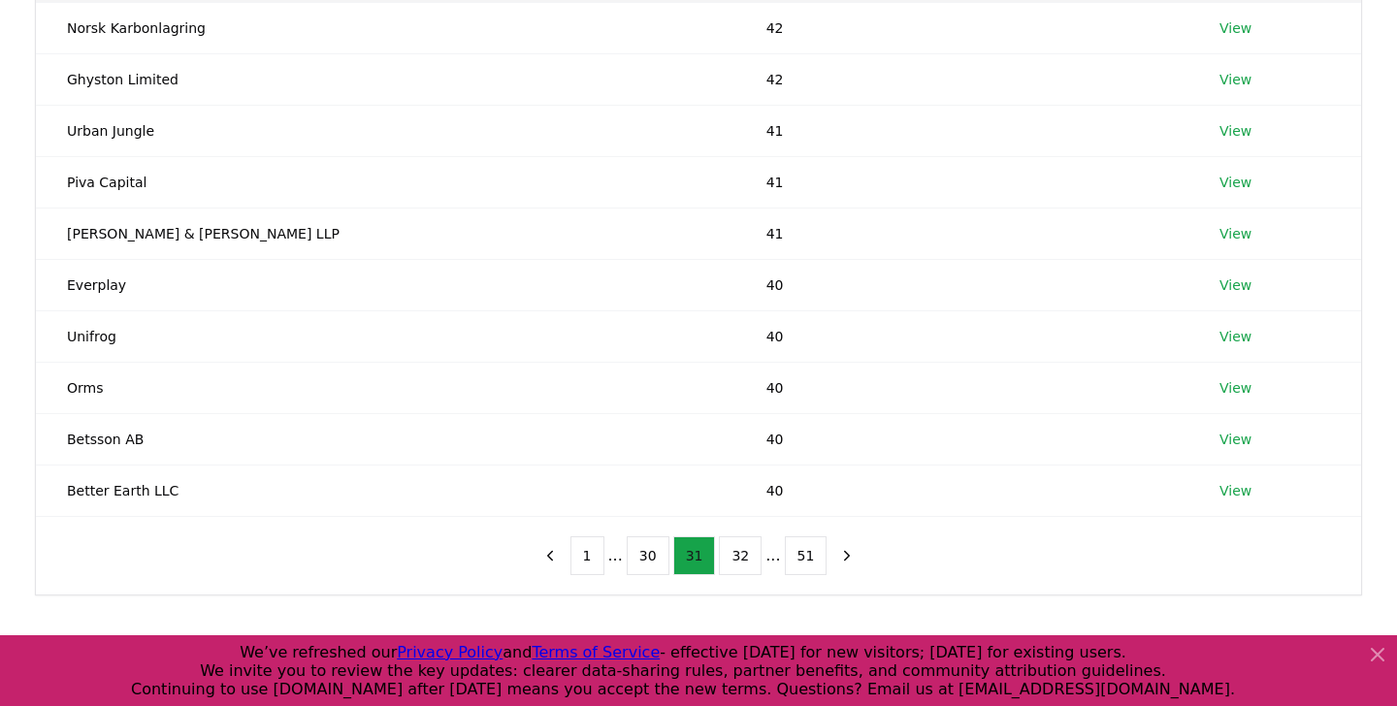
click at [647, 556] on button "30" at bounding box center [648, 555] width 43 height 39
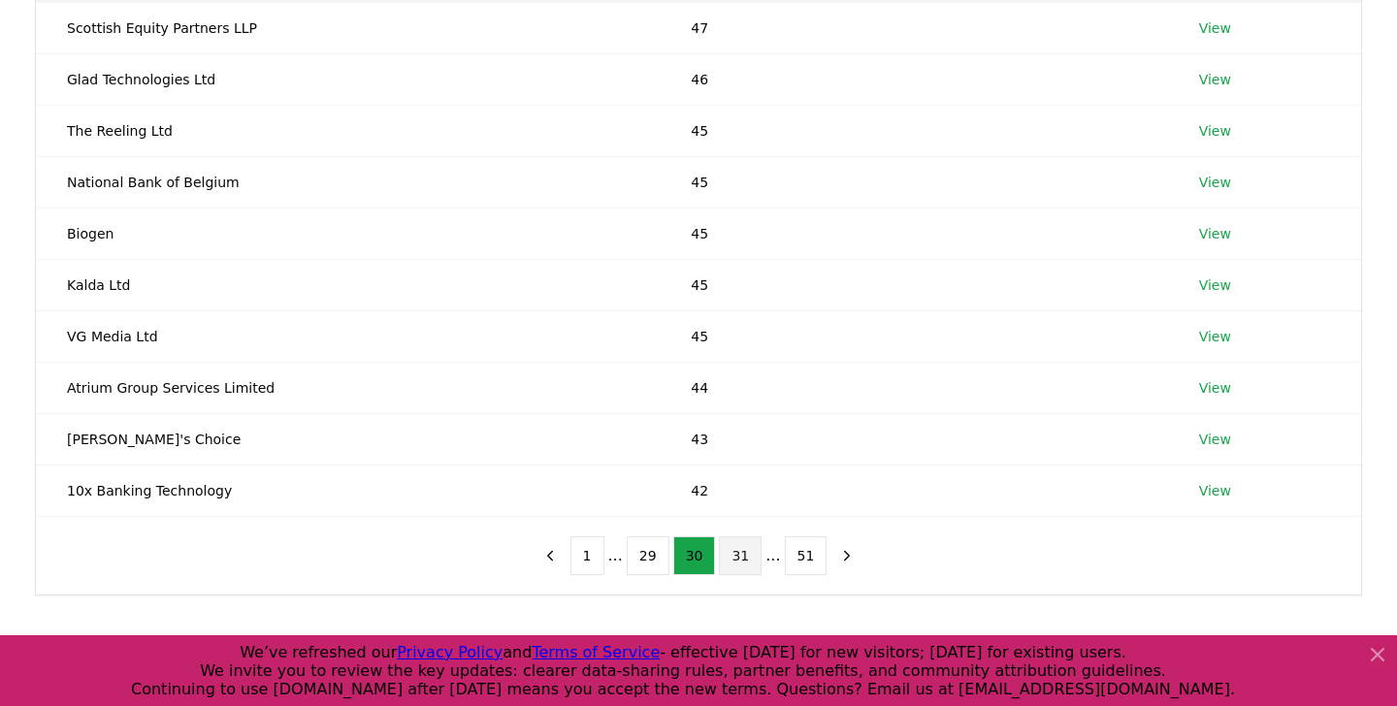
click at [647, 556] on button "29" at bounding box center [648, 555] width 43 height 39
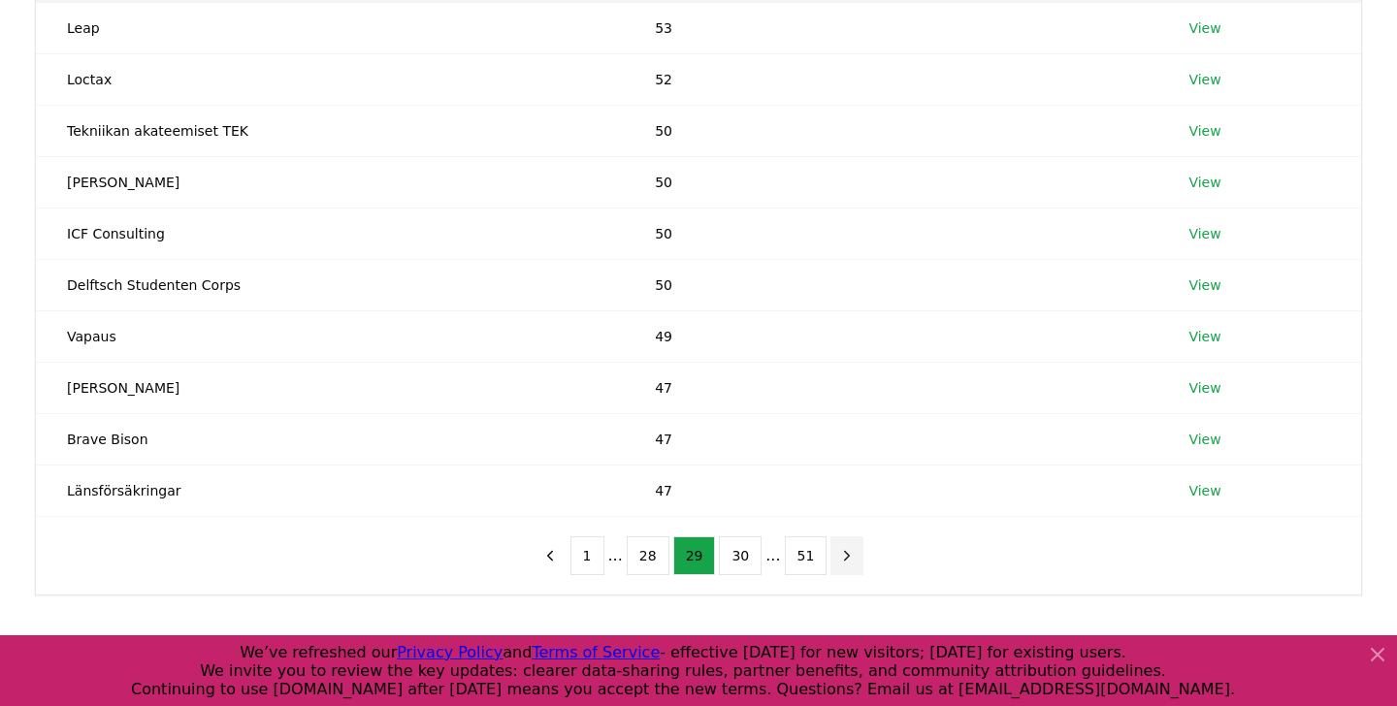
click at [839, 559] on icon "next page" at bounding box center [846, 555] width 17 height 17
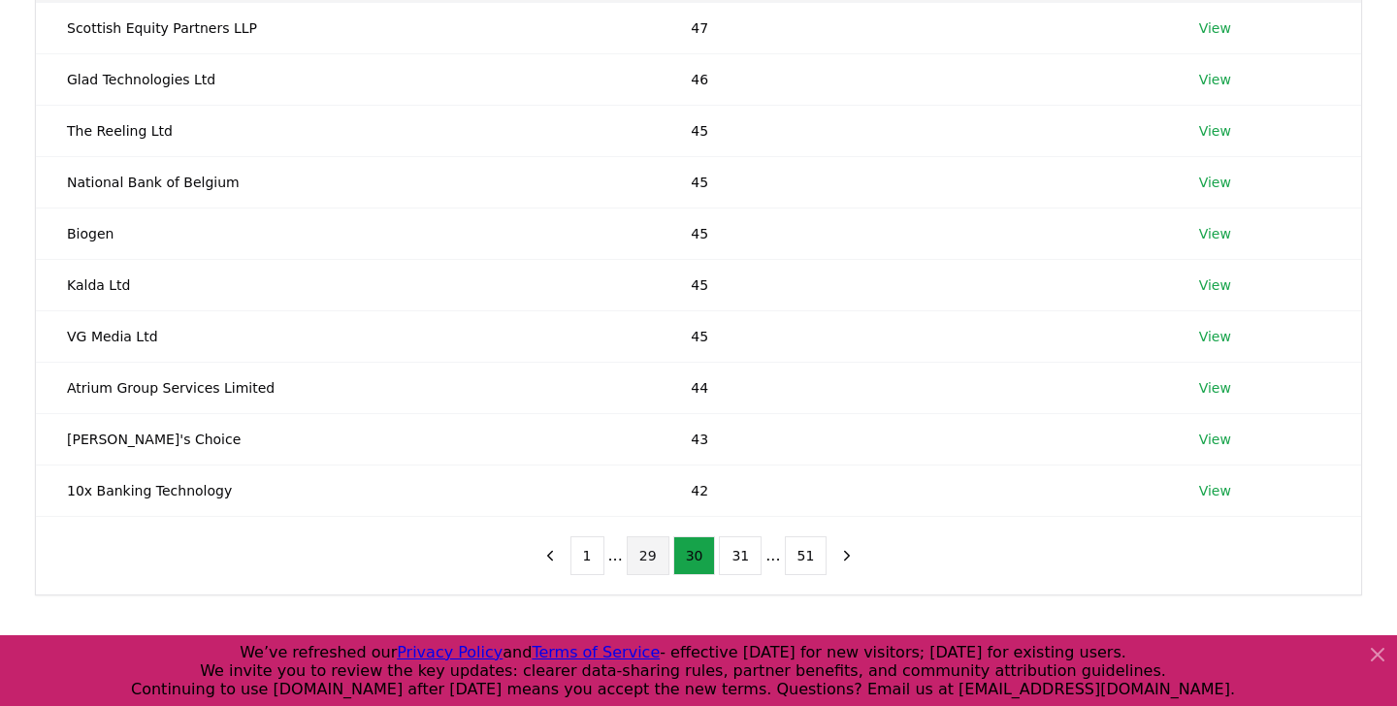
click at [644, 559] on button "29" at bounding box center [648, 555] width 43 height 39
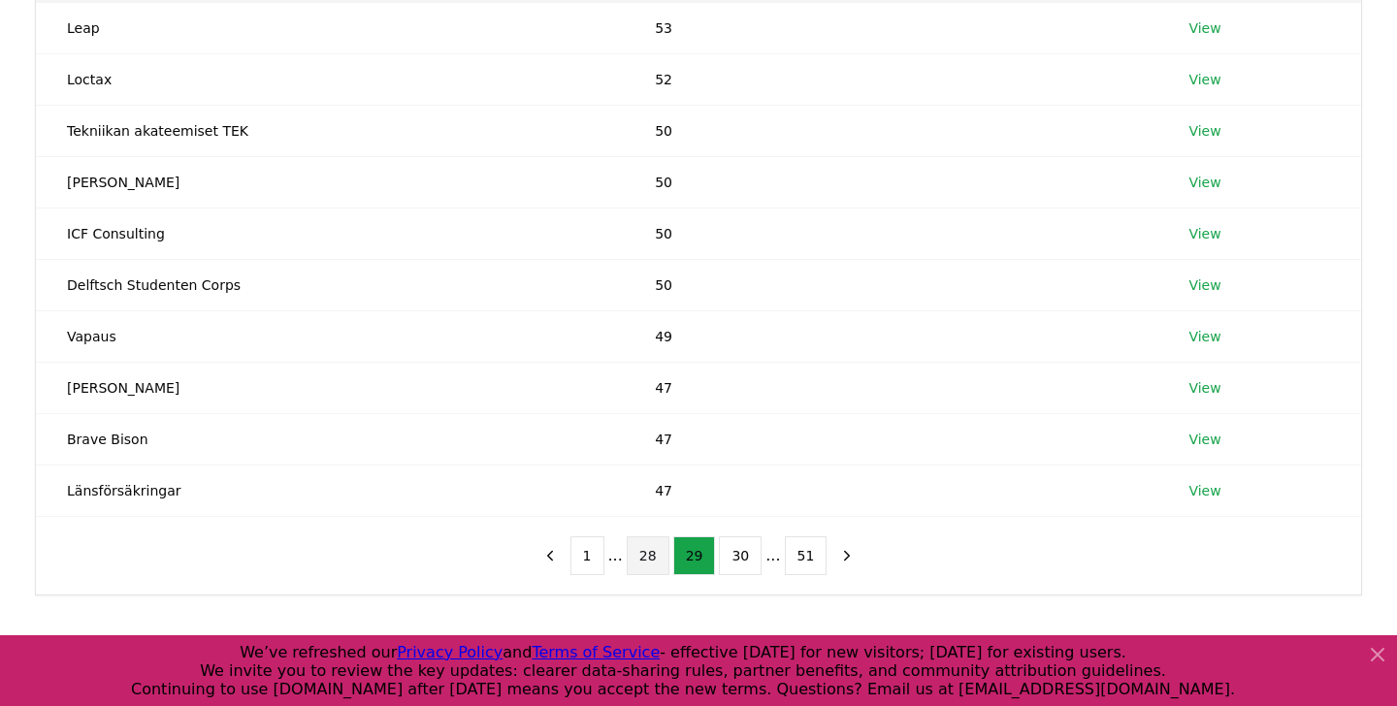
click at [646, 556] on button "28" at bounding box center [648, 555] width 43 height 39
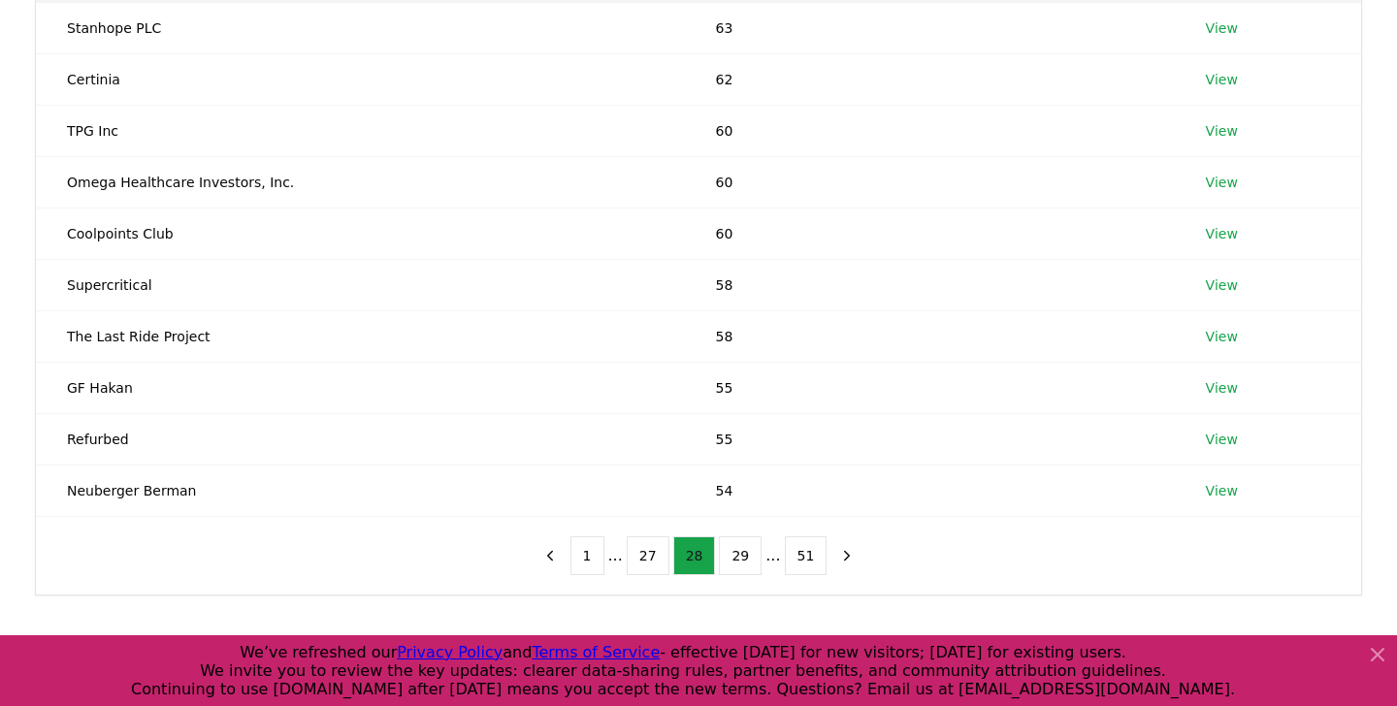
click at [646, 556] on button "27" at bounding box center [648, 555] width 43 height 39
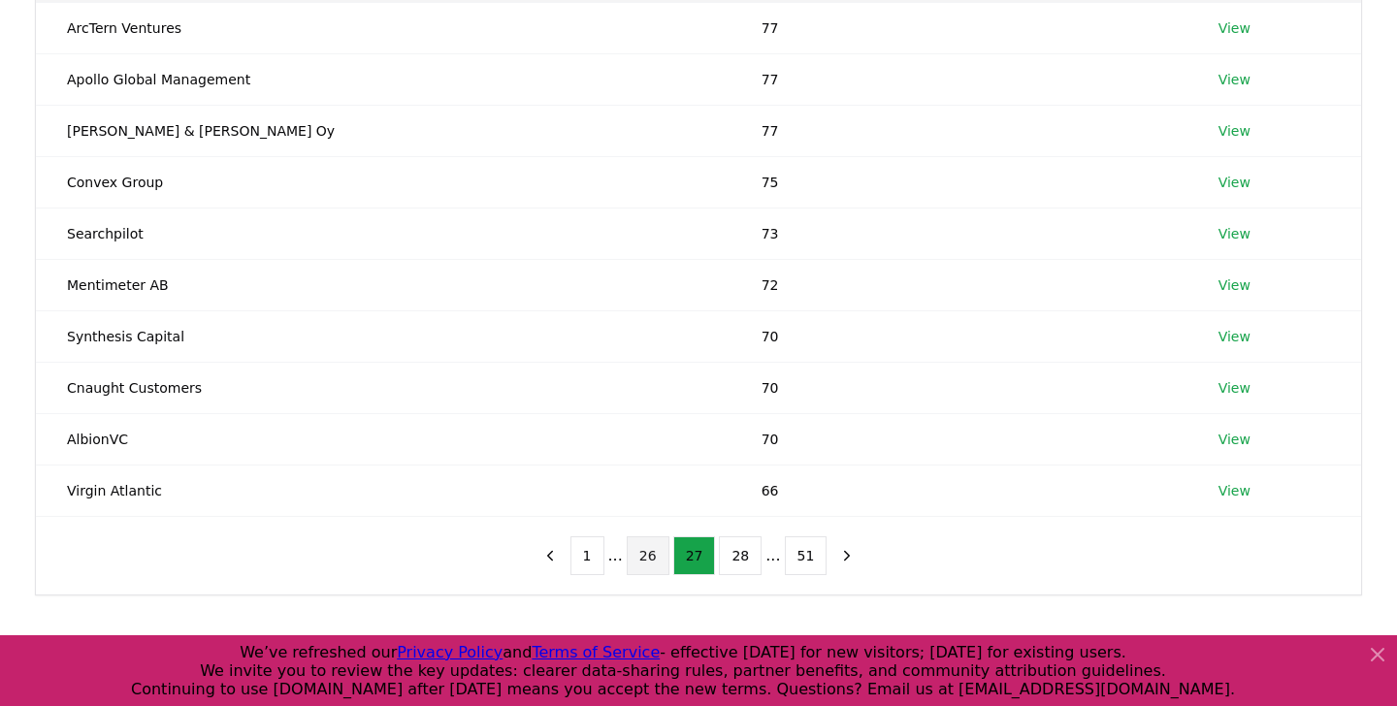
click at [646, 556] on button "26" at bounding box center [648, 555] width 43 height 39
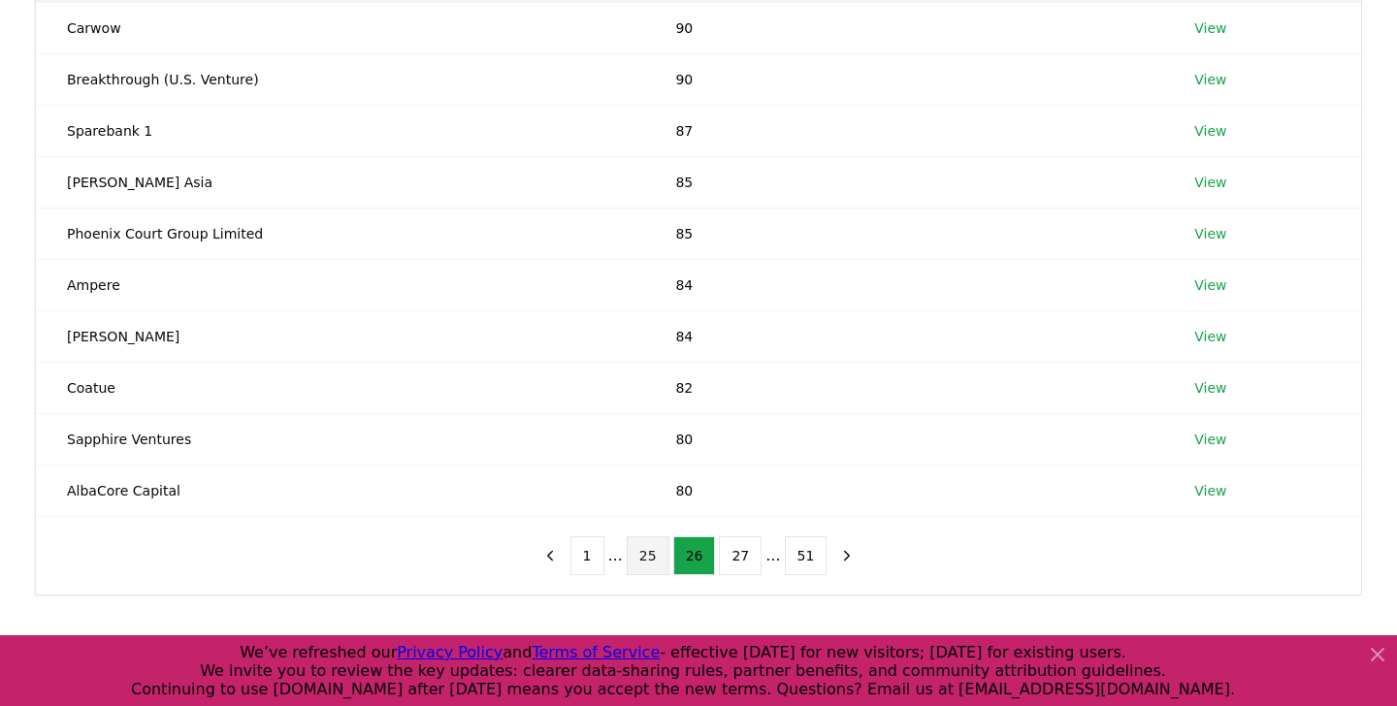
scroll to position [247, 0]
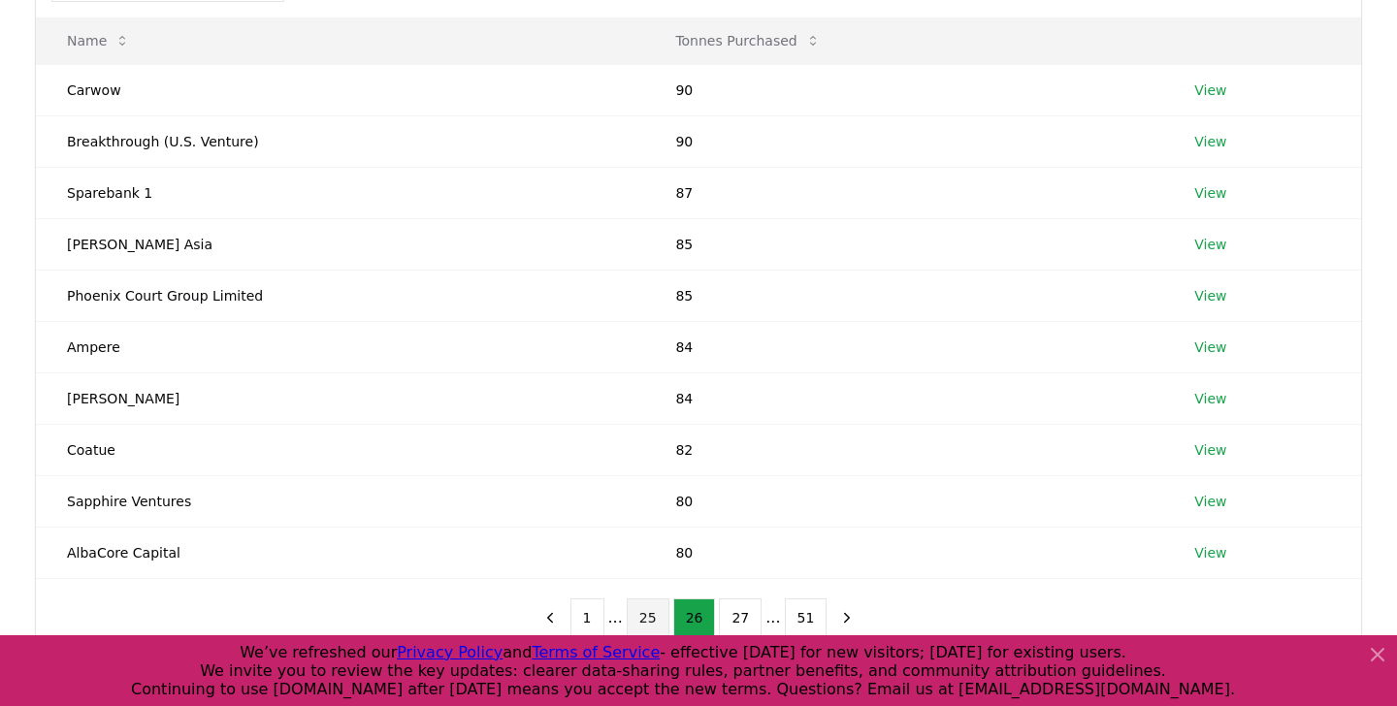
click at [649, 623] on button "25" at bounding box center [648, 618] width 43 height 39
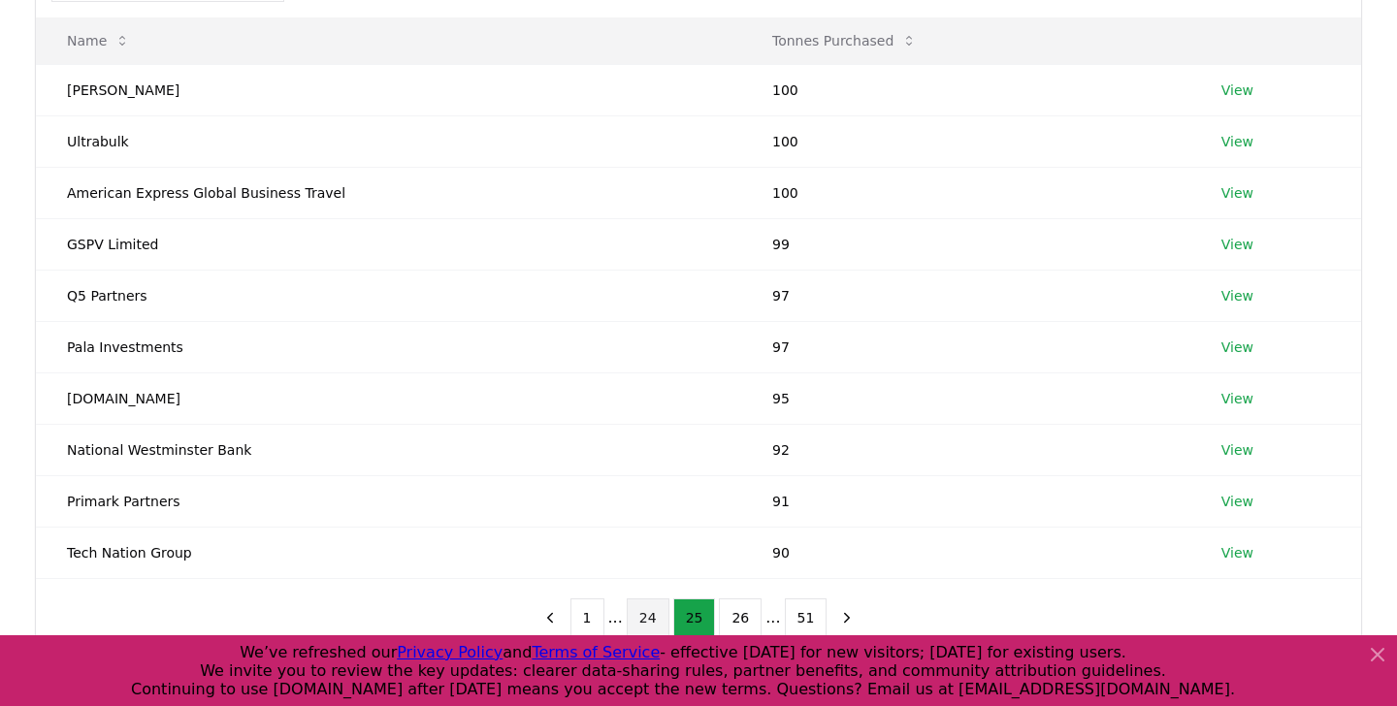
click at [646, 608] on button "24" at bounding box center [648, 618] width 43 height 39
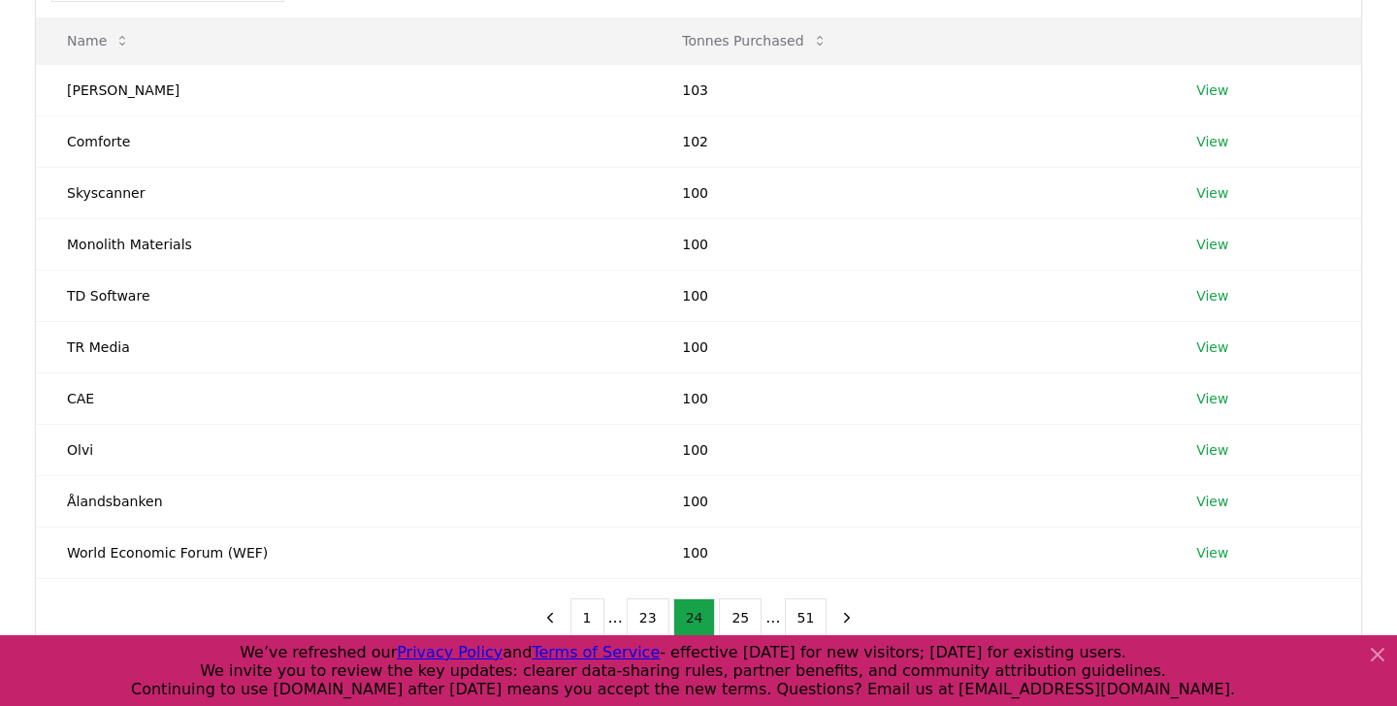
click at [646, 608] on button "23" at bounding box center [648, 618] width 43 height 39
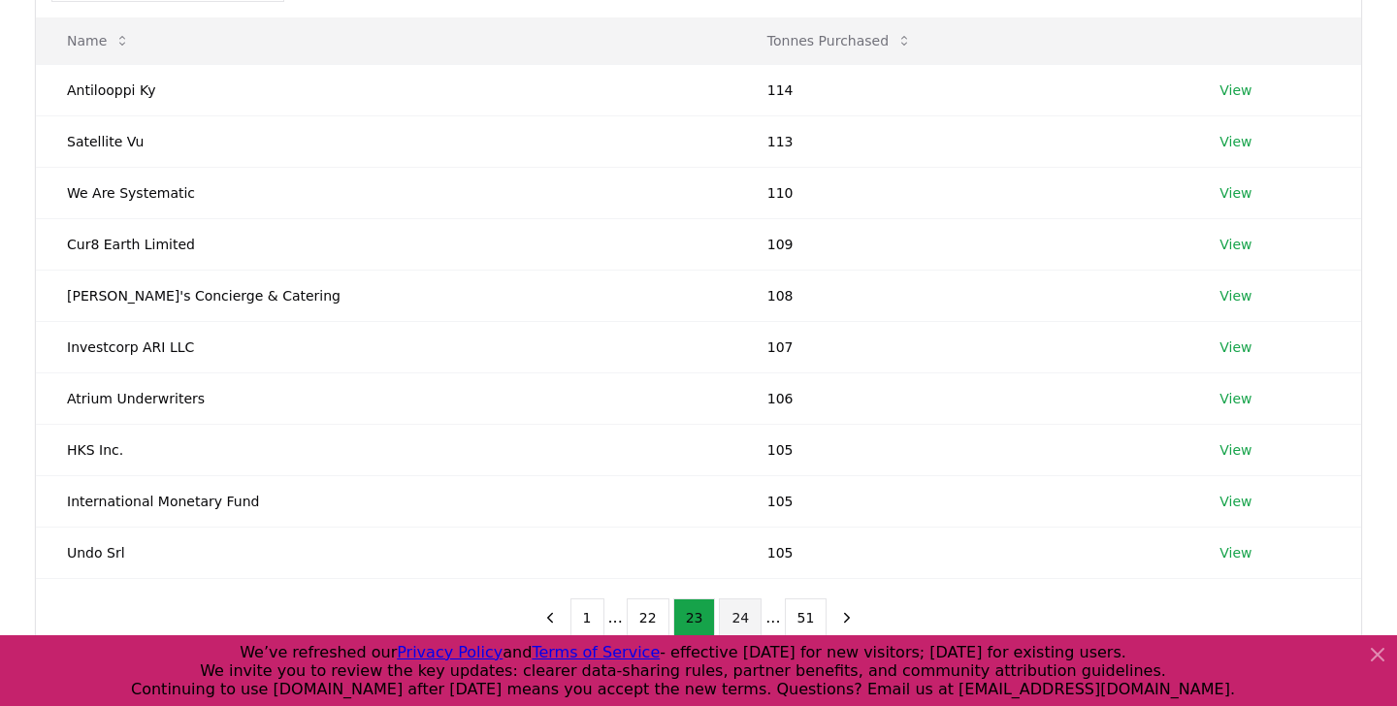
click at [646, 608] on button "22" at bounding box center [648, 618] width 43 height 39
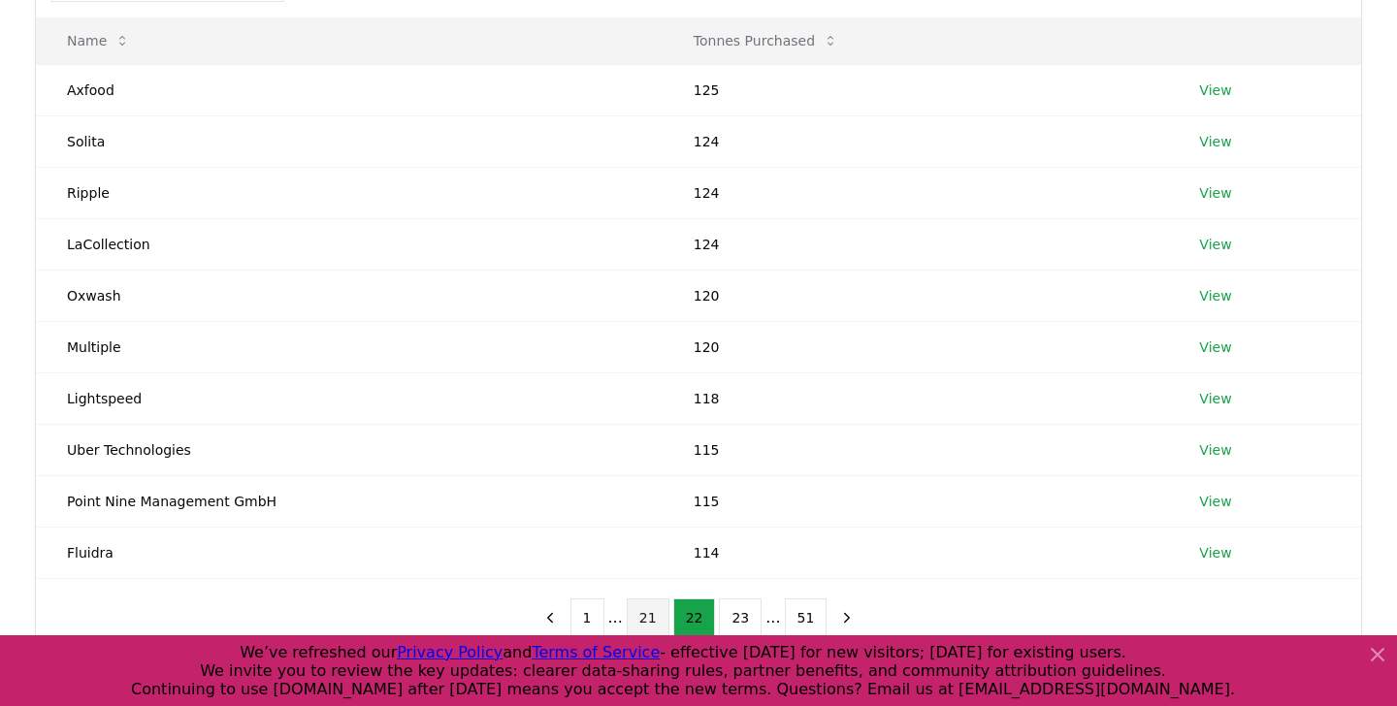
click at [654, 612] on button "21" at bounding box center [648, 618] width 43 height 39
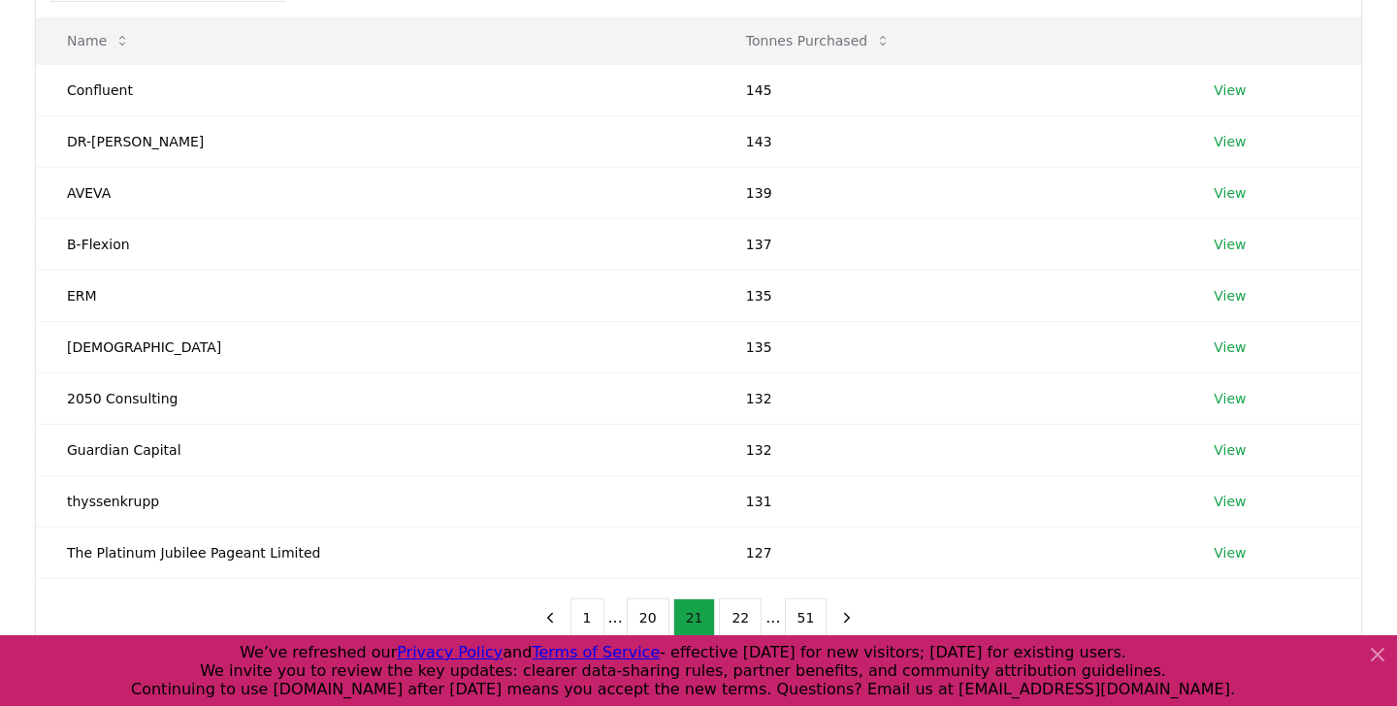
click at [654, 612] on button "20" at bounding box center [648, 618] width 43 height 39
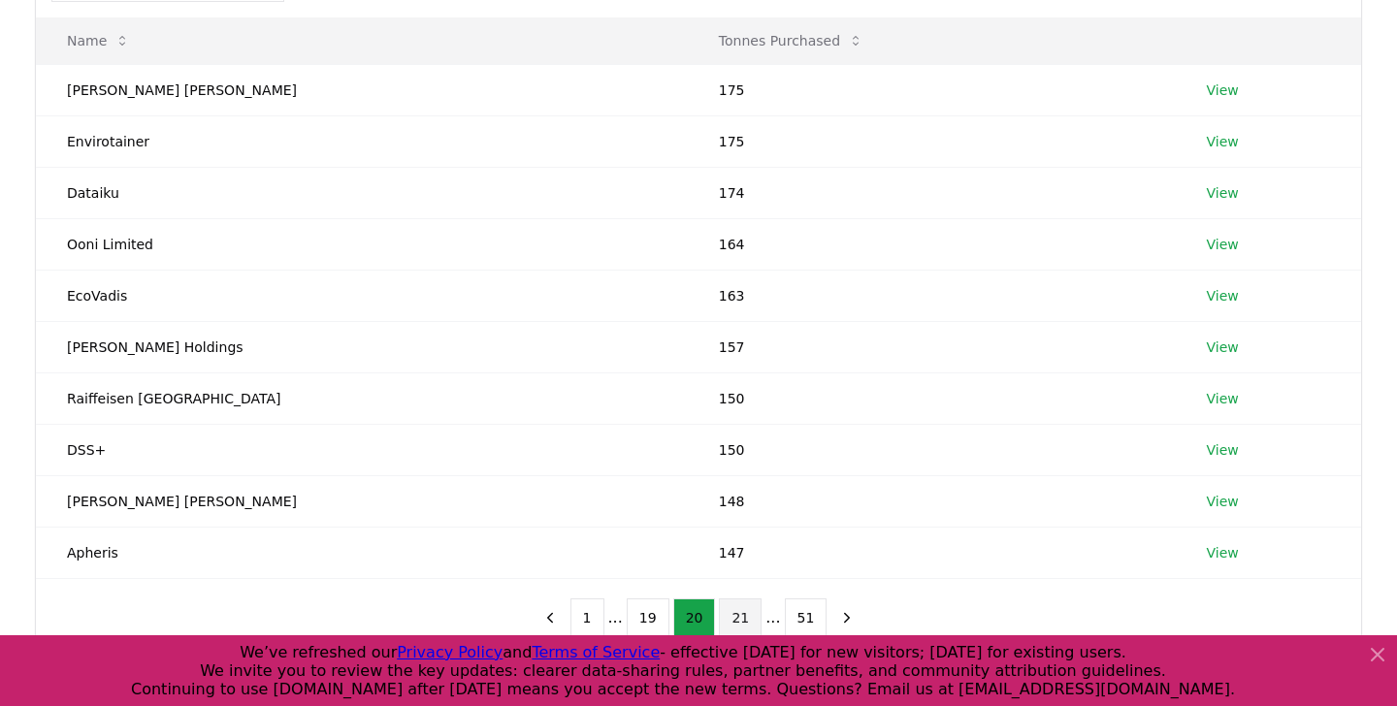
click at [732, 621] on button "21" at bounding box center [740, 618] width 43 height 39
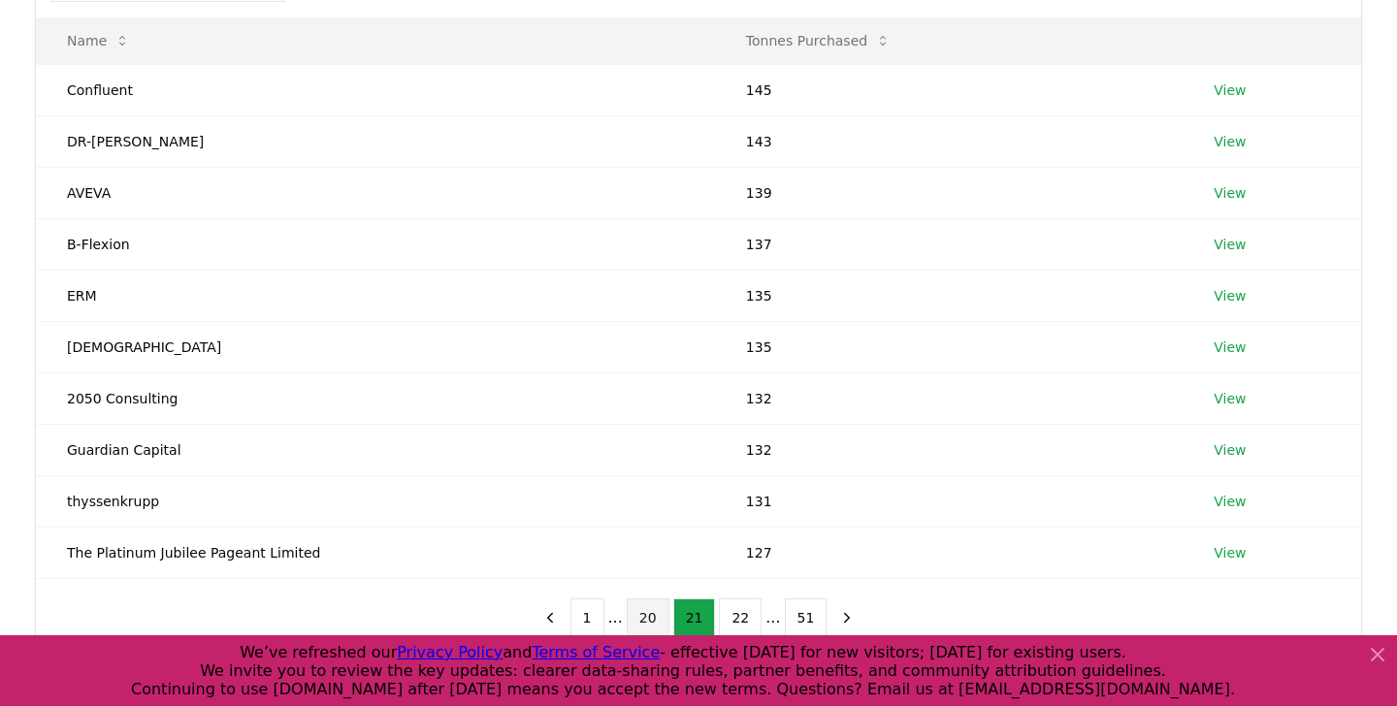
click at [648, 617] on button "20" at bounding box center [648, 618] width 43 height 39
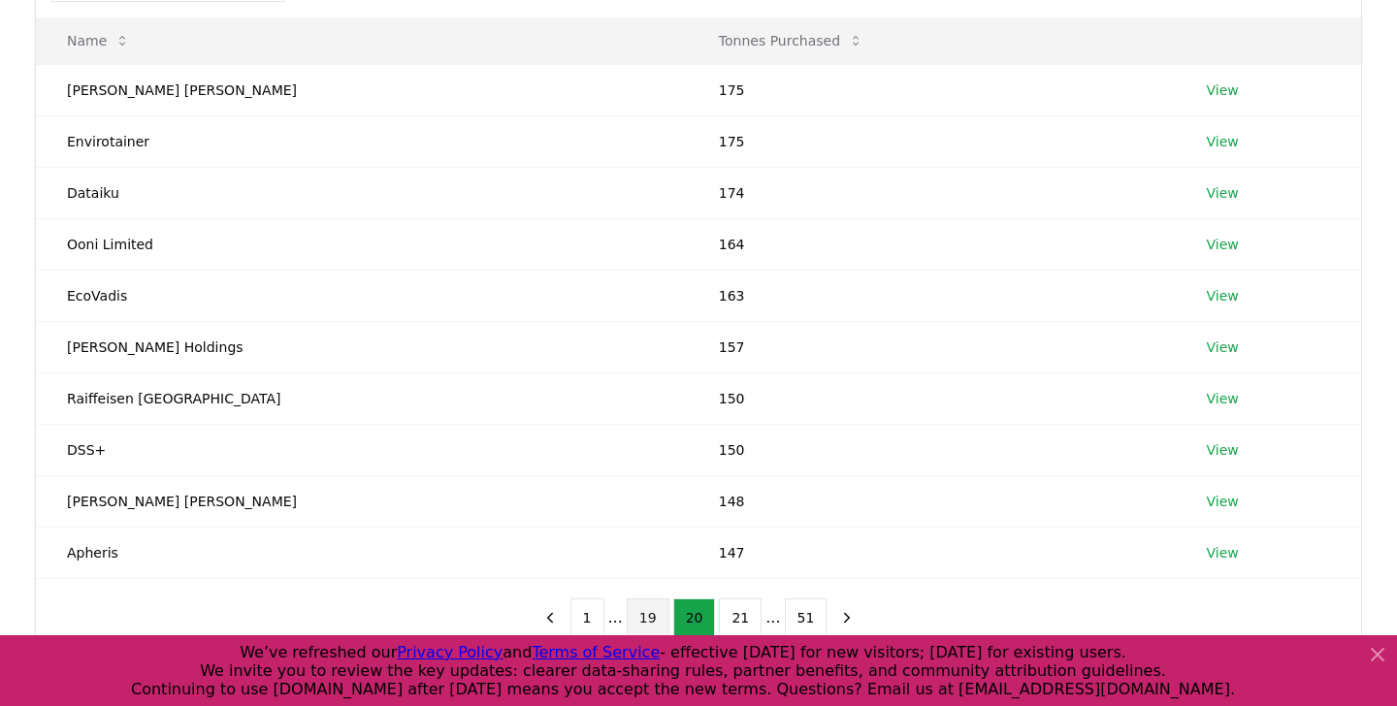
click at [651, 617] on button "19" at bounding box center [648, 618] width 43 height 39
